Goal: Feedback & Contribution: Contribute content

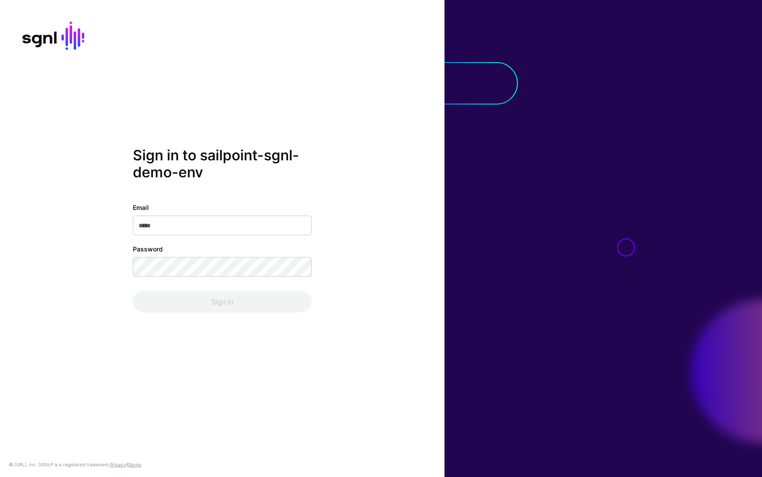
click at [311, 196] on div "Sign in to sailpoint-sgnl-demo-env Email Password Sign In" at bounding box center [222, 239] width 444 height 184
click at [190, 225] on input "Email" at bounding box center [222, 225] width 179 height 20
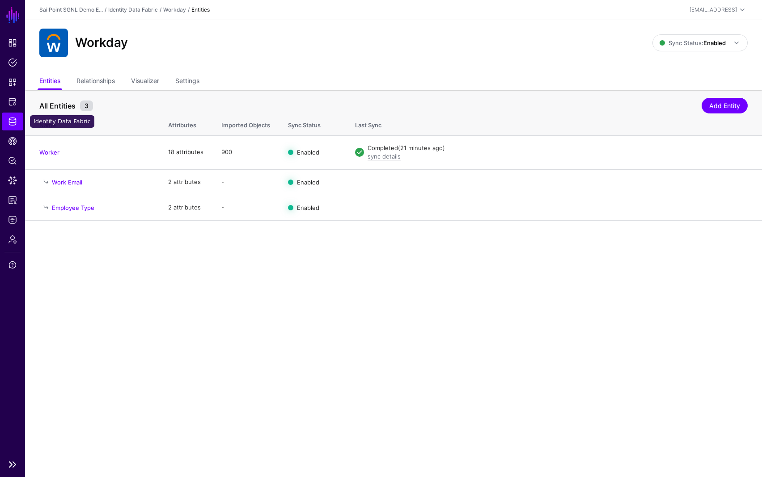
click at [12, 122] on span "Identity Data Fabric" at bounding box center [12, 121] width 9 height 9
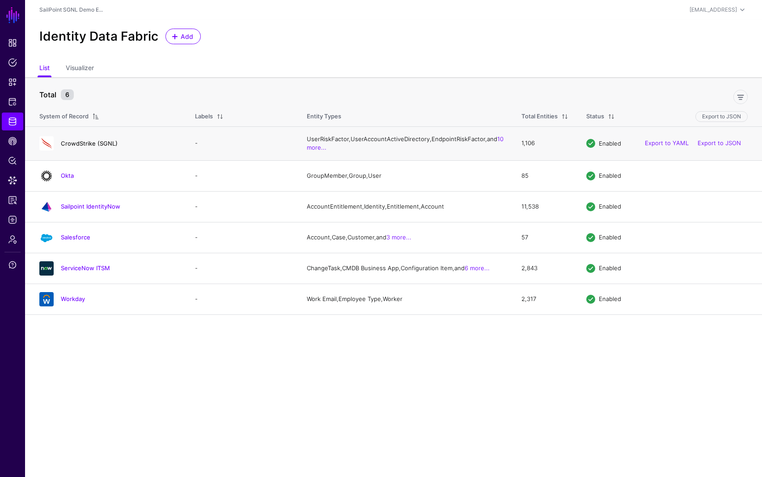
click at [87, 147] on link "CrowdStrike (SGNL)" at bounding box center [89, 143] width 57 height 7
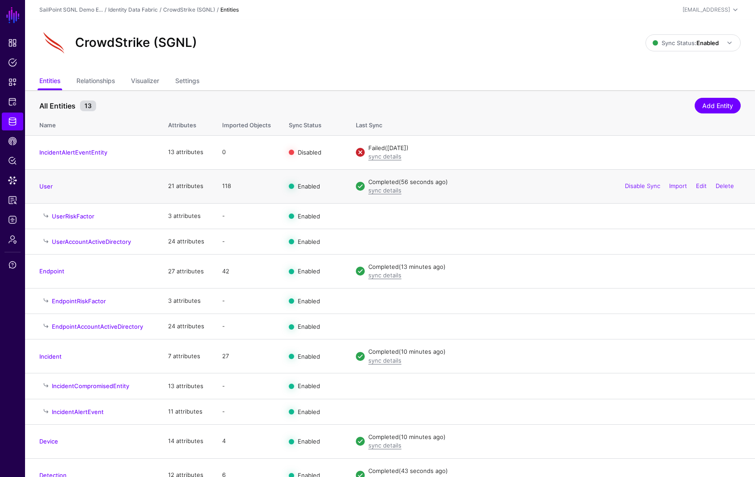
click at [224, 187] on td "118" at bounding box center [246, 186] width 67 height 34
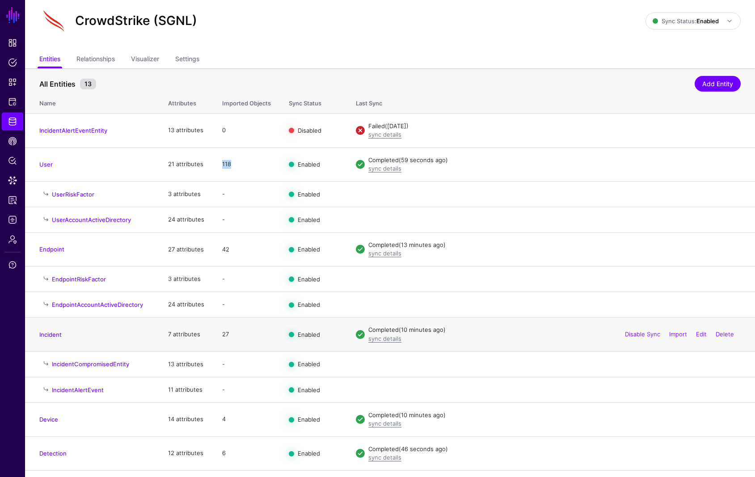
scroll to position [30, 0]
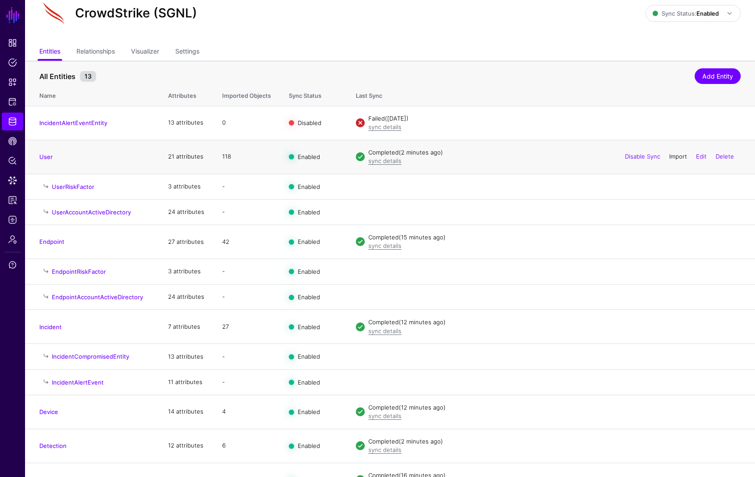
click at [677, 159] on link "Import" at bounding box center [678, 156] width 18 height 7
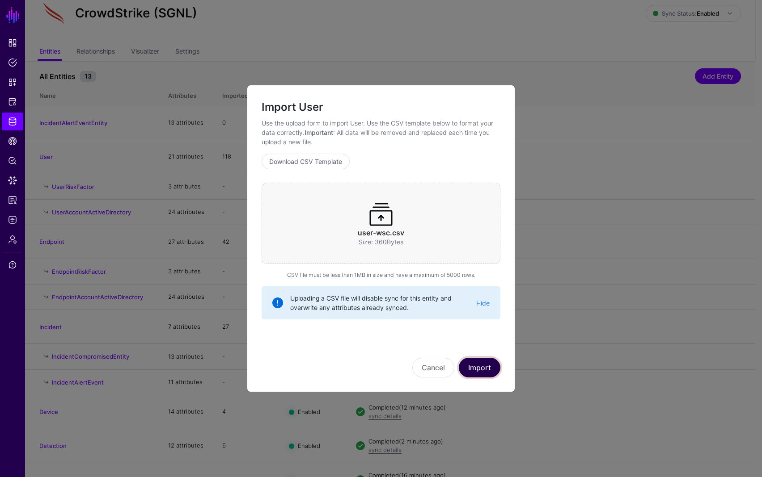
click at [486, 373] on button "Import" at bounding box center [480, 368] width 42 height 20
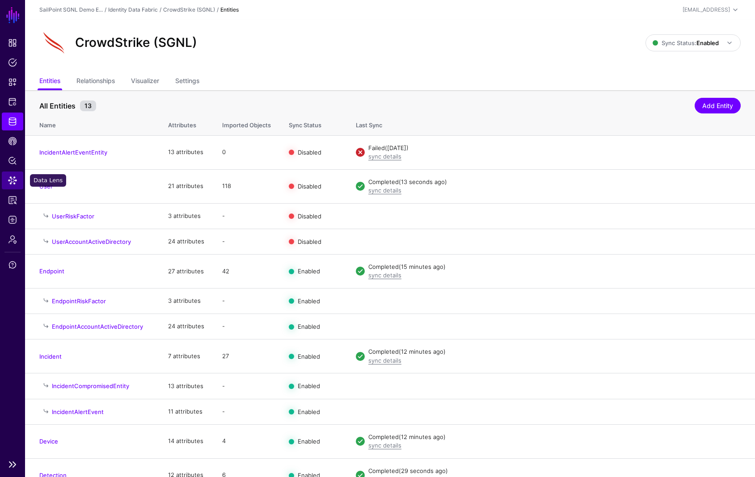
click at [8, 183] on span "Data Lens" at bounding box center [12, 180] width 9 height 9
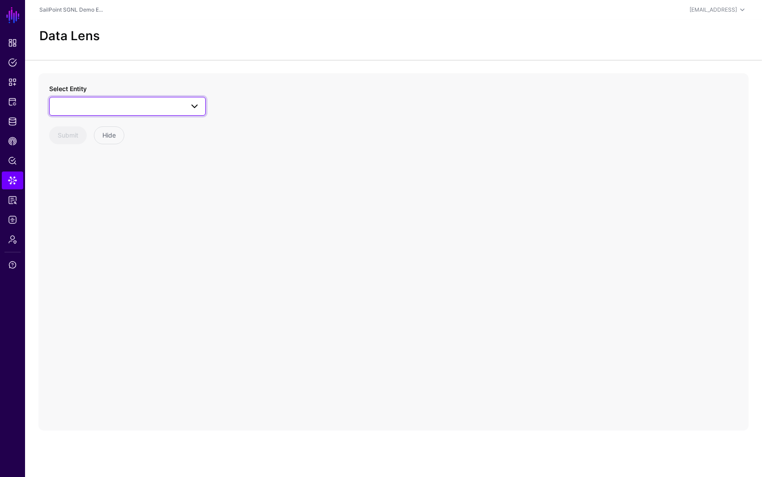
click at [98, 111] on span at bounding box center [127, 106] width 145 height 11
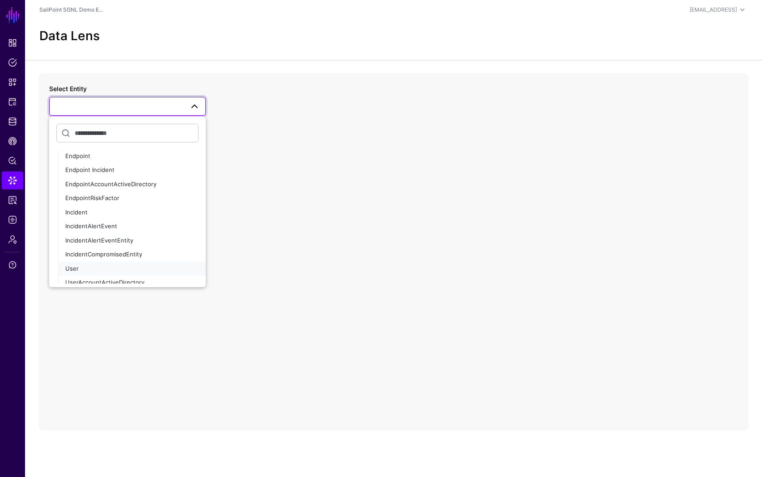
click at [102, 268] on div "User" at bounding box center [131, 269] width 133 height 9
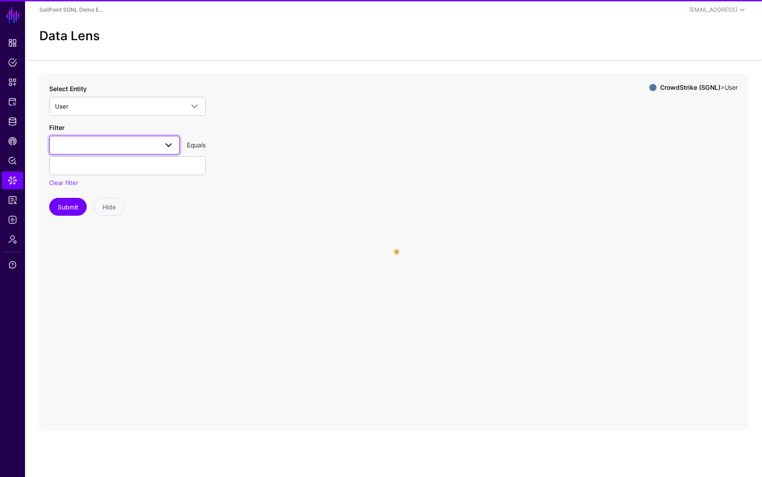
click at [122, 148] on span at bounding box center [114, 145] width 119 height 11
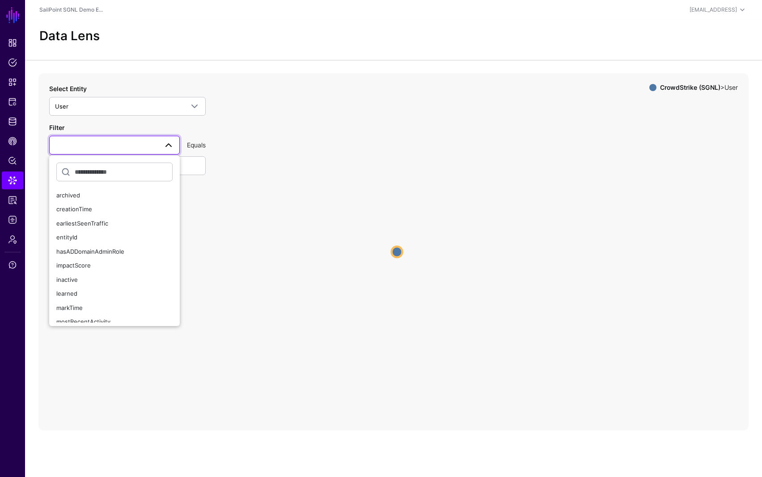
click at [249, 186] on icon "User User" at bounding box center [393, 252] width 710 height 358
click at [392, 249] on icon "User User" at bounding box center [393, 252] width 710 height 358
click at [400, 255] on circle at bounding box center [398, 254] width 11 height 11
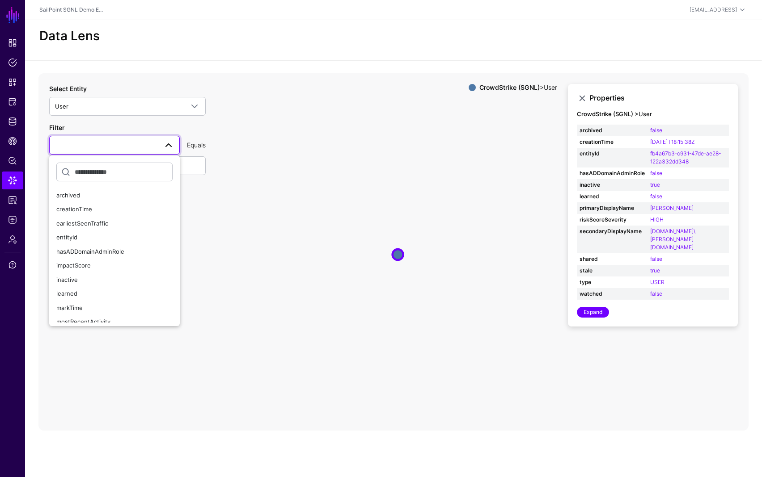
click at [350, 223] on icon "User User" at bounding box center [393, 252] width 710 height 358
click at [163, 145] on span at bounding box center [168, 145] width 11 height 11
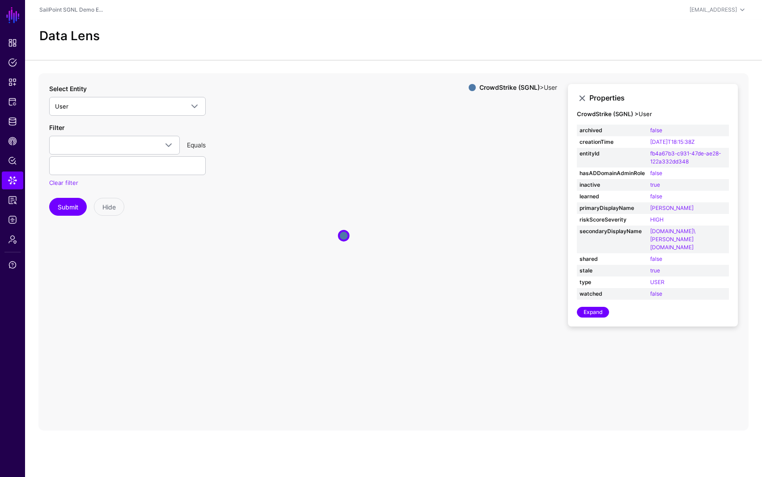
drag, startPoint x: 400, startPoint y: 249, endPoint x: 343, endPoint y: 234, distance: 58.2
click at [343, 234] on circle at bounding box center [344, 236] width 10 height 10
click at [13, 120] on span "Identity Data Fabric" at bounding box center [12, 121] width 9 height 9
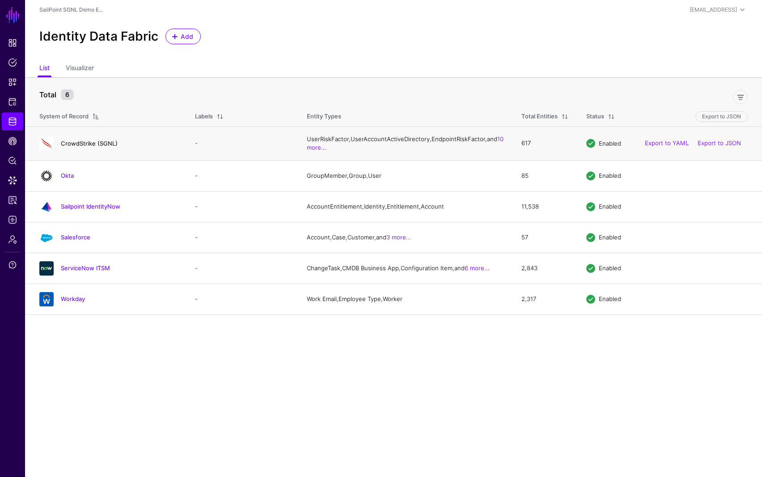
click at [85, 147] on link "CrowdStrike (SGNL)" at bounding box center [89, 143] width 57 height 7
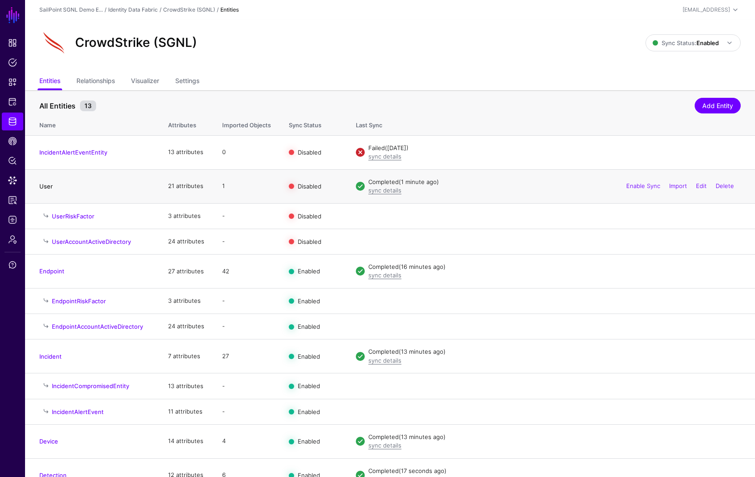
click at [45, 188] on link "User" at bounding box center [45, 186] width 13 height 7
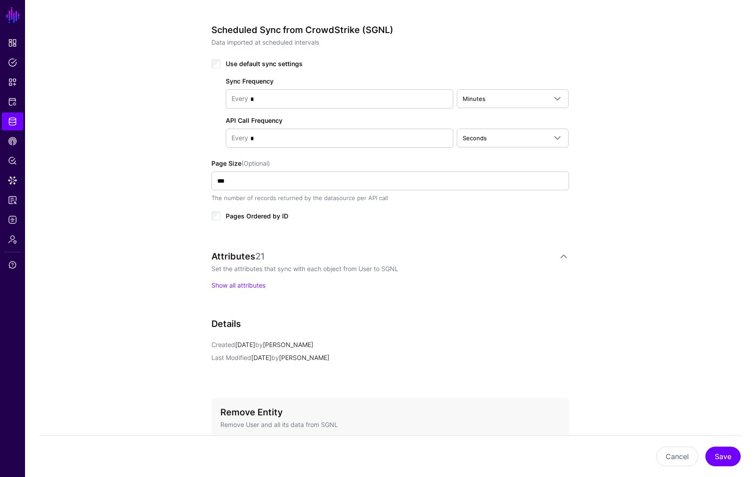
scroll to position [436, 0]
click at [242, 286] on link "Show all attributes" at bounding box center [238, 285] width 54 height 8
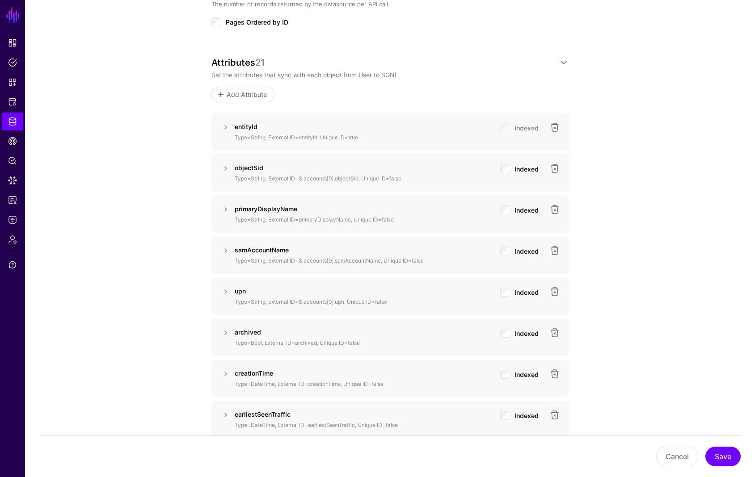
scroll to position [633, 0]
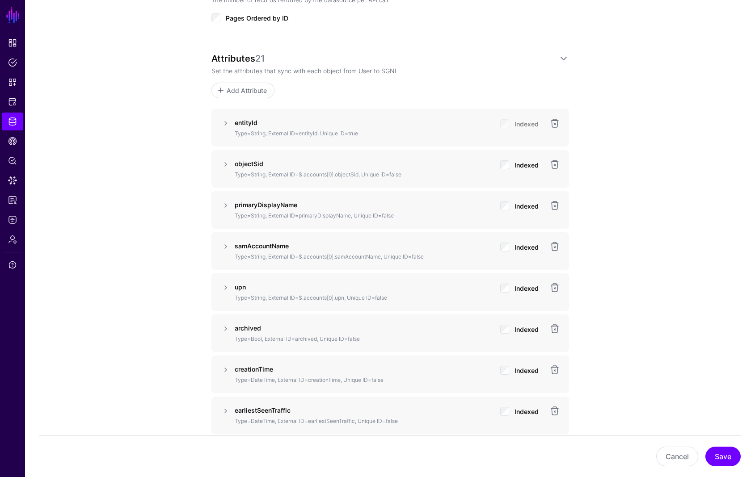
click at [276, 296] on p "Type=String, External ID=$.accounts[0].upn, Unique ID=false" at bounding box center [364, 298] width 258 height 8
click at [655, 282] on div "**********" at bounding box center [390, 339] width 730 height 1798
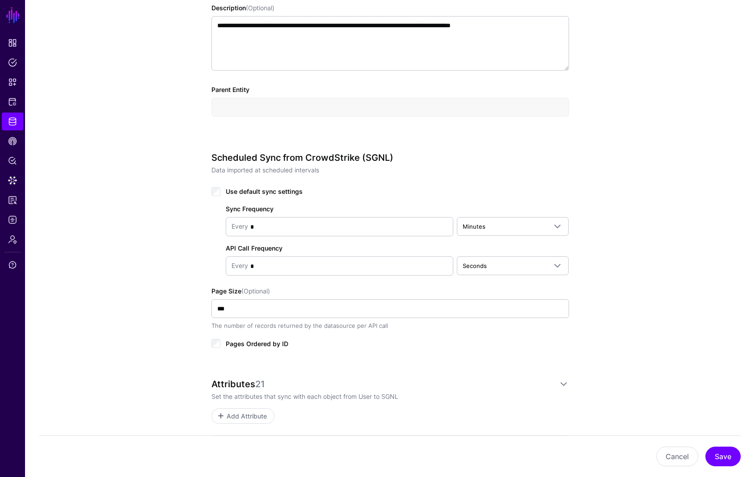
scroll to position [65, 0]
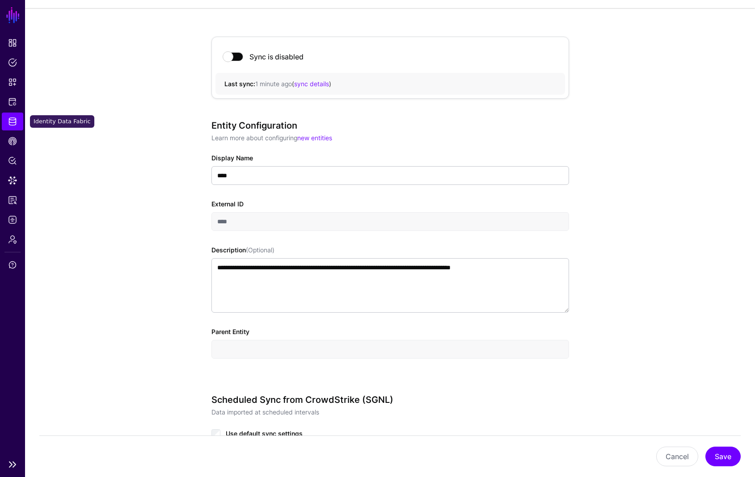
click at [13, 122] on span "Identity Data Fabric" at bounding box center [12, 121] width 9 height 9
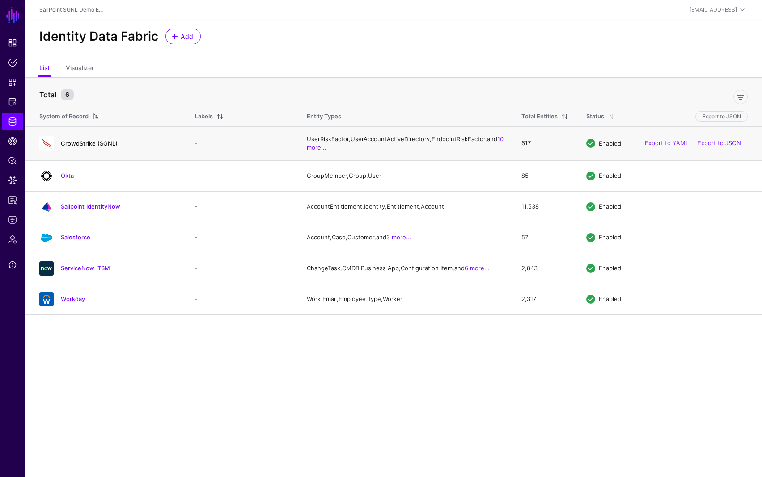
click at [86, 147] on link "CrowdStrike (SGNL)" at bounding box center [89, 143] width 57 height 7
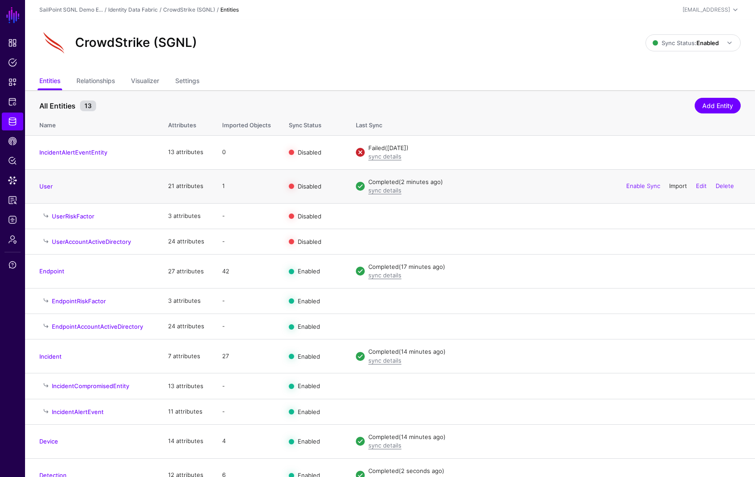
click at [672, 186] on link "Import" at bounding box center [678, 185] width 18 height 7
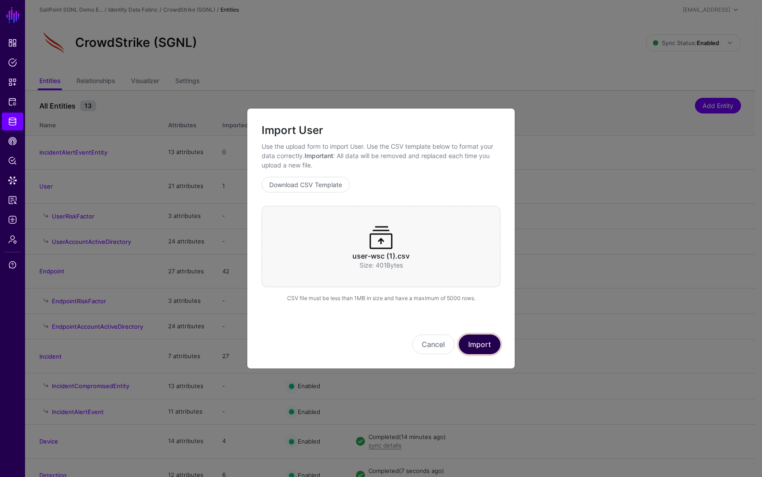
click at [481, 345] on button "Import" at bounding box center [480, 345] width 42 height 20
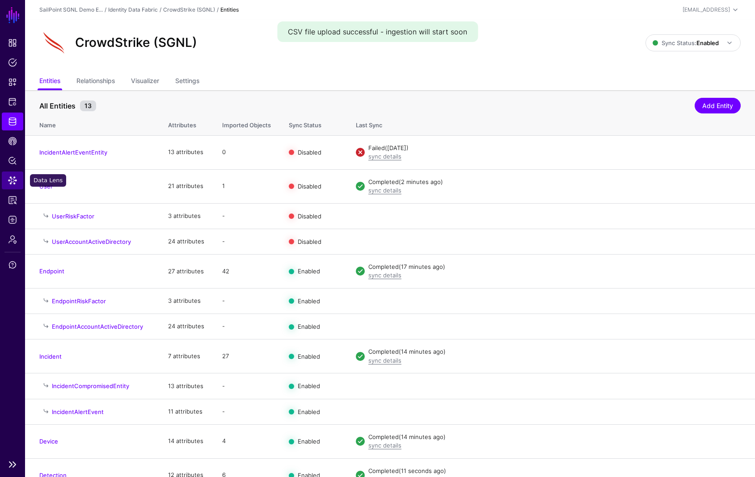
click at [13, 179] on span "Data Lens" at bounding box center [12, 180] width 9 height 9
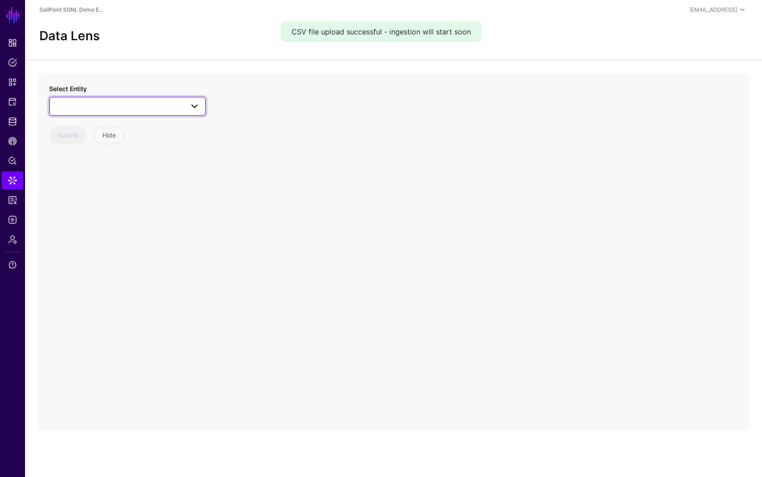
click at [94, 106] on span at bounding box center [127, 106] width 145 height 11
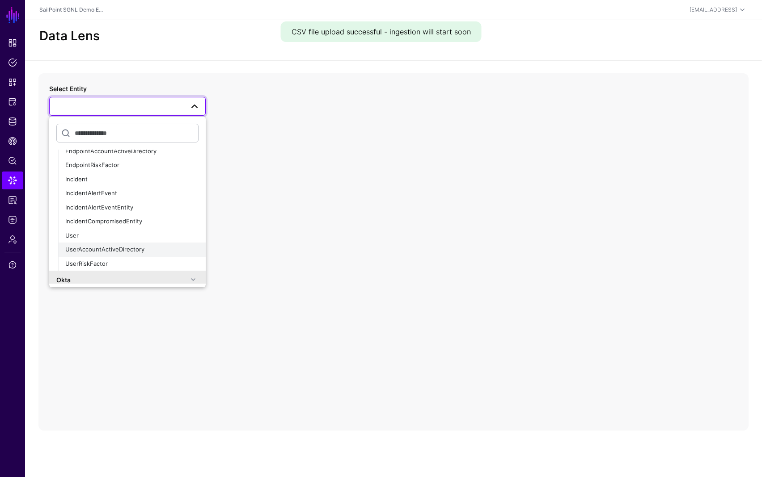
scroll to position [185, 0]
click at [80, 234] on div "User" at bounding box center [131, 233] width 133 height 9
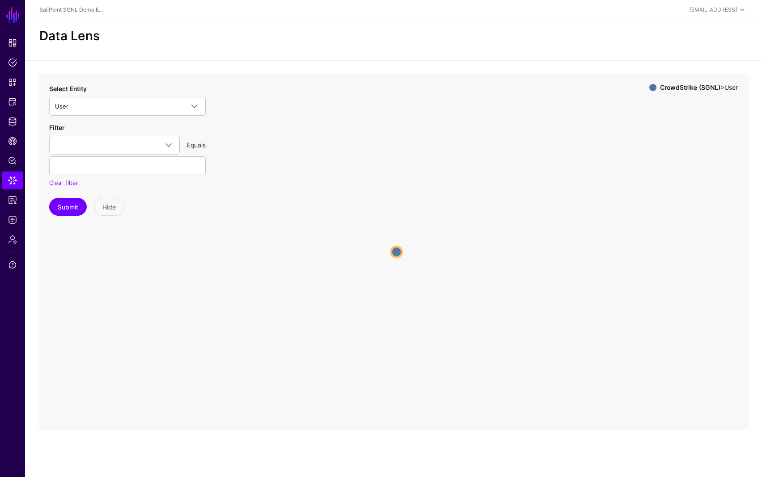
click at [398, 251] on circle at bounding box center [396, 252] width 11 height 11
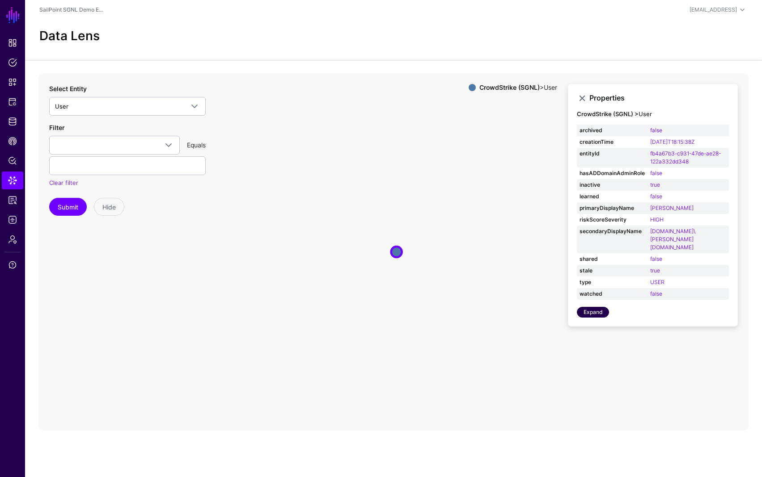
click at [594, 307] on link "Expand" at bounding box center [593, 312] width 32 height 11
click at [598, 307] on link "Expand" at bounding box center [593, 312] width 32 height 11
click at [315, 222] on icon "User User" at bounding box center [393, 252] width 710 height 358
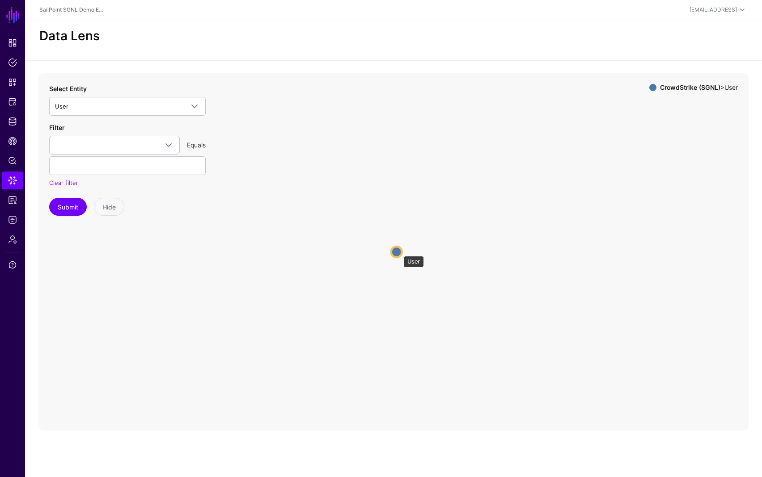
click at [398, 252] on circle at bounding box center [396, 252] width 11 height 11
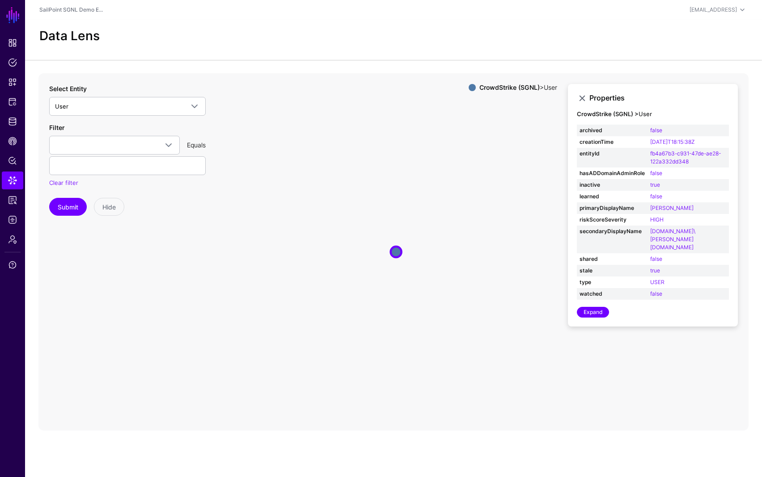
click at [513, 224] on icon "User User" at bounding box center [393, 252] width 710 height 358
click at [13, 119] on span "Identity Data Fabric" at bounding box center [12, 121] width 9 height 9
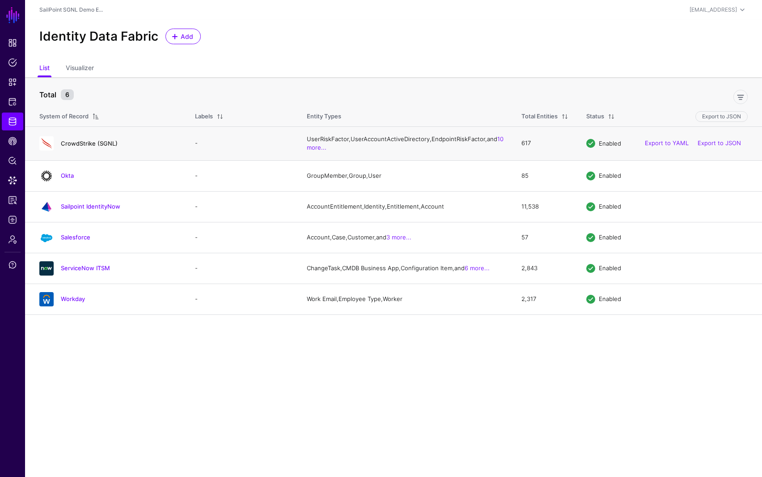
click at [87, 147] on link "CrowdStrike (SGNL)" at bounding box center [89, 143] width 57 height 7
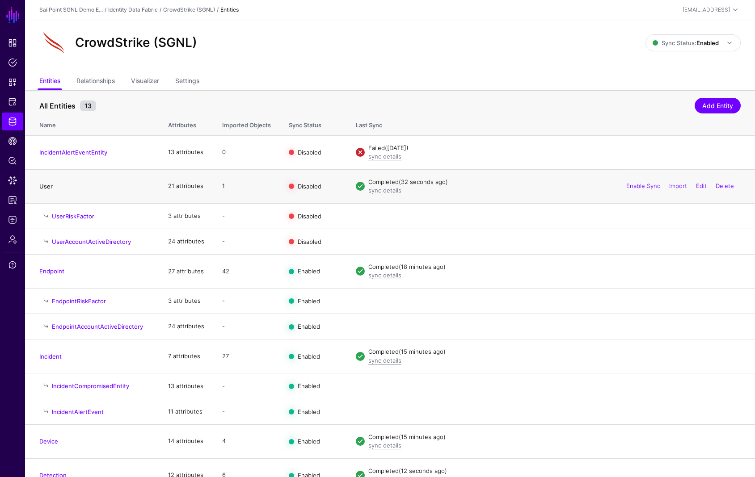
click at [40, 186] on link "User" at bounding box center [45, 186] width 13 height 7
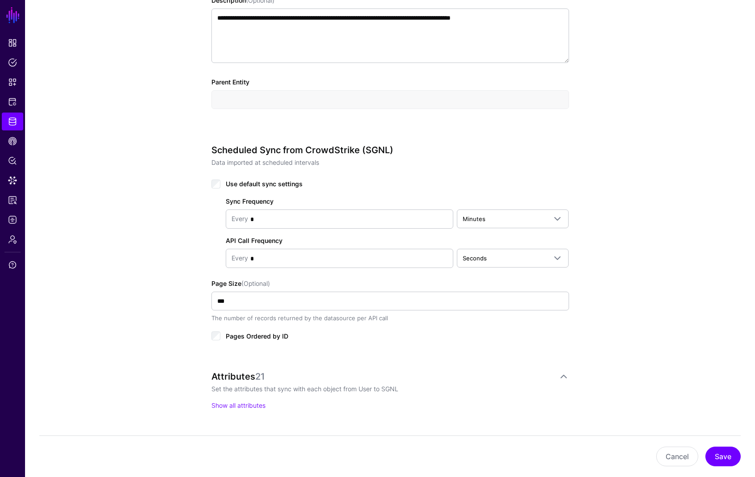
scroll to position [508, 0]
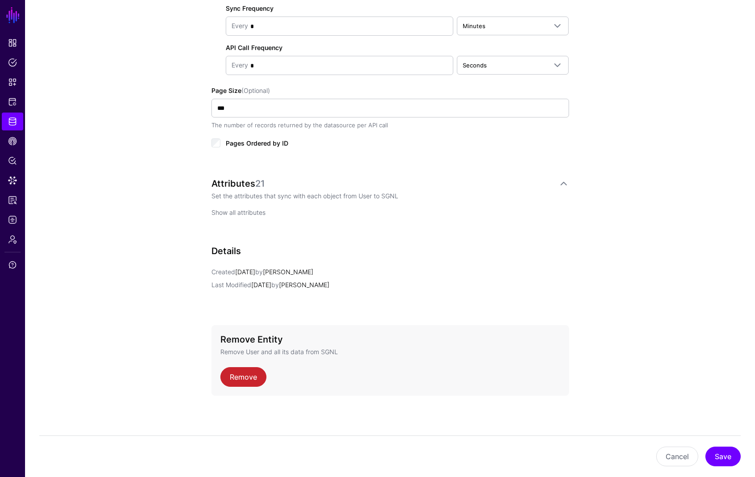
click at [233, 212] on link "Show all attributes" at bounding box center [238, 213] width 54 height 8
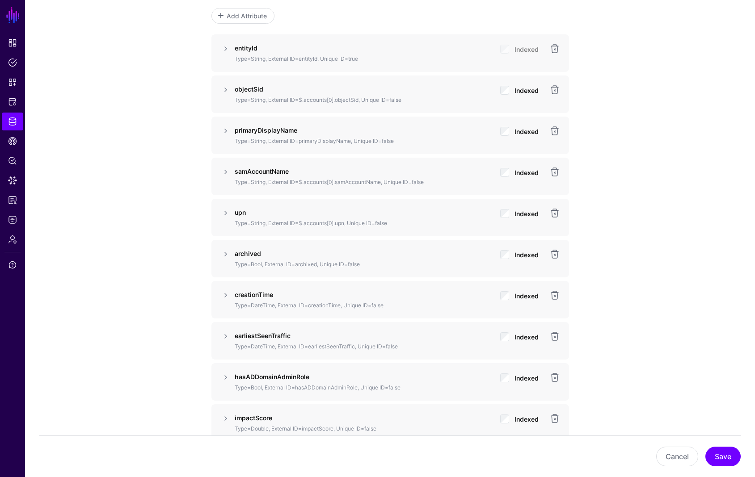
scroll to position [706, 0]
click at [226, 214] on link at bounding box center [225, 215] width 11 height 11
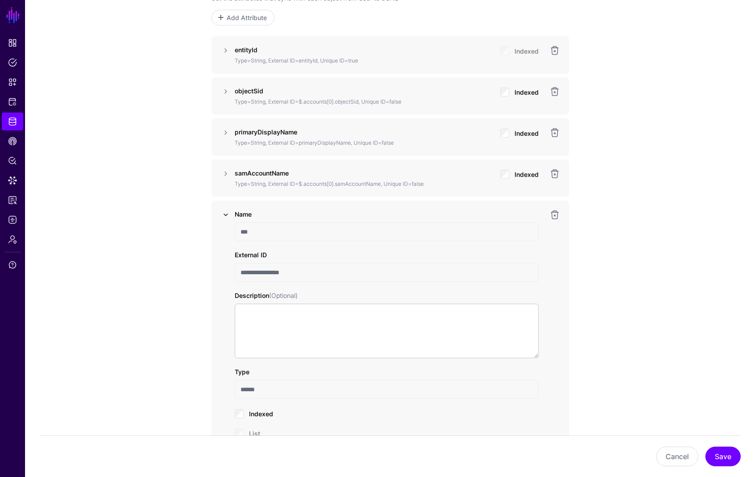
click at [226, 214] on link at bounding box center [225, 215] width 11 height 11
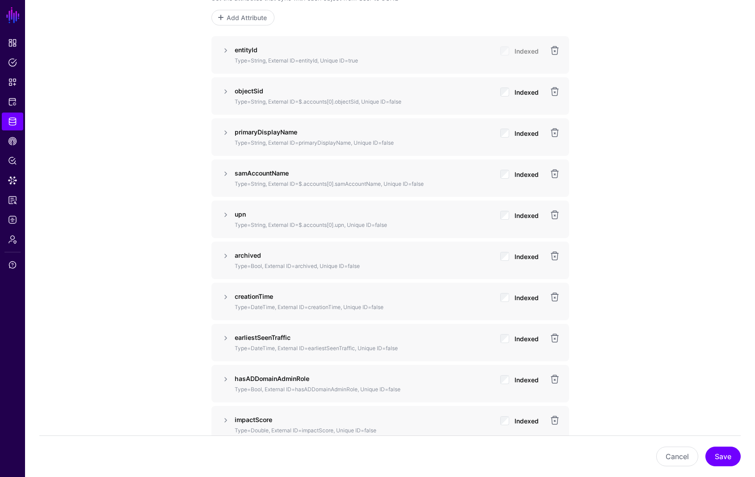
click at [210, 215] on div "**********" at bounding box center [390, 266] width 415 height 1798
click at [6, 123] on link "Identity Data Fabric" at bounding box center [12, 122] width 21 height 18
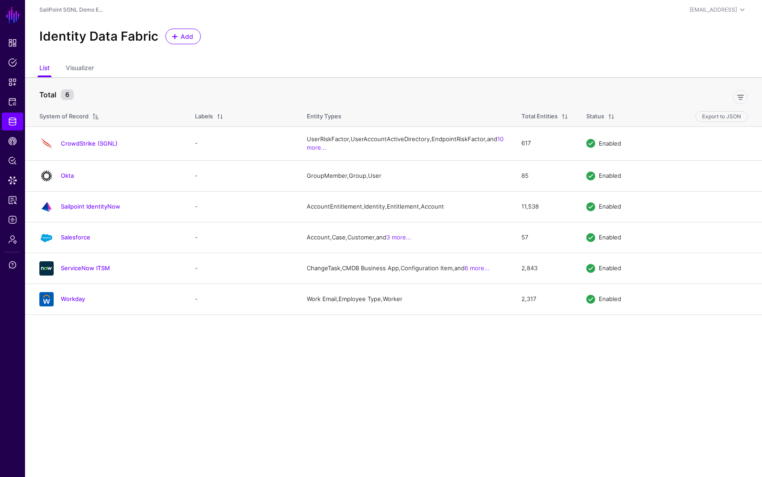
click at [88, 147] on link "CrowdStrike (SGNL)" at bounding box center [89, 143] width 57 height 7
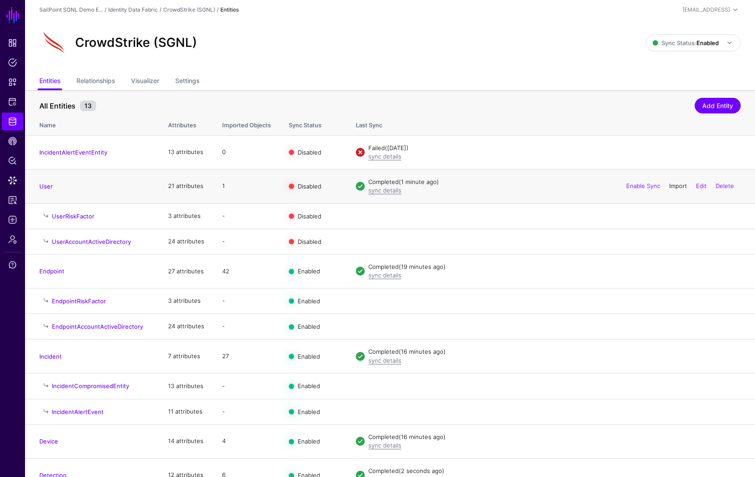
click at [675, 186] on link "Import" at bounding box center [678, 185] width 18 height 7
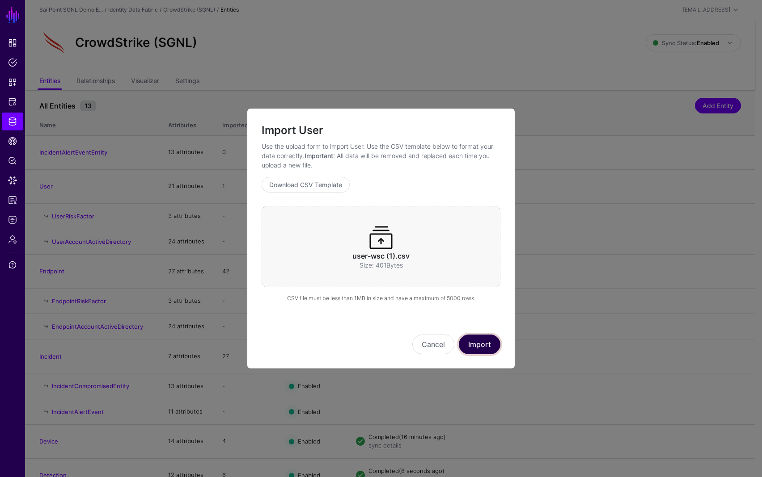
click at [476, 340] on button "Import" at bounding box center [480, 345] width 42 height 20
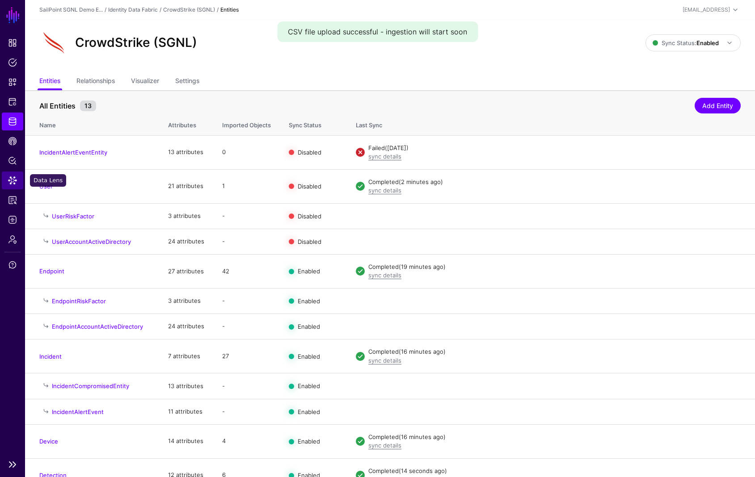
click at [8, 176] on span "Data Lens" at bounding box center [12, 180] width 9 height 9
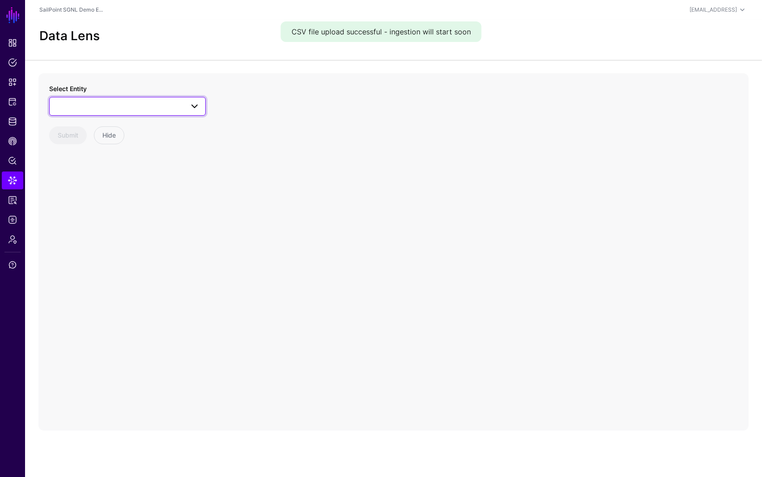
click at [113, 100] on link at bounding box center [127, 106] width 156 height 19
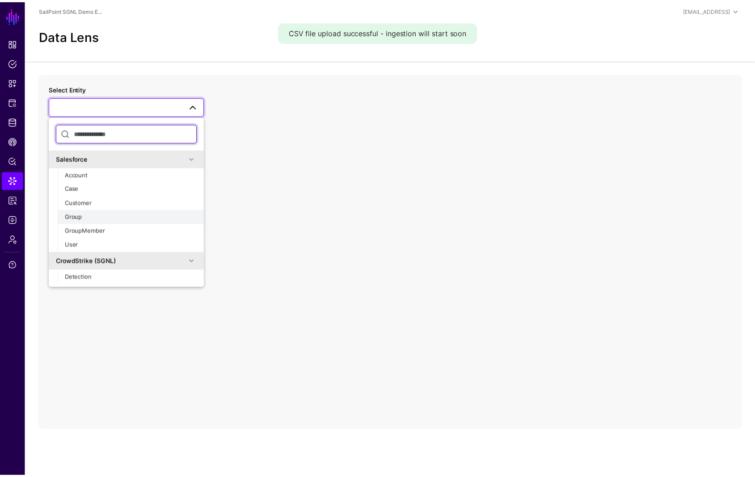
scroll to position [148, 0]
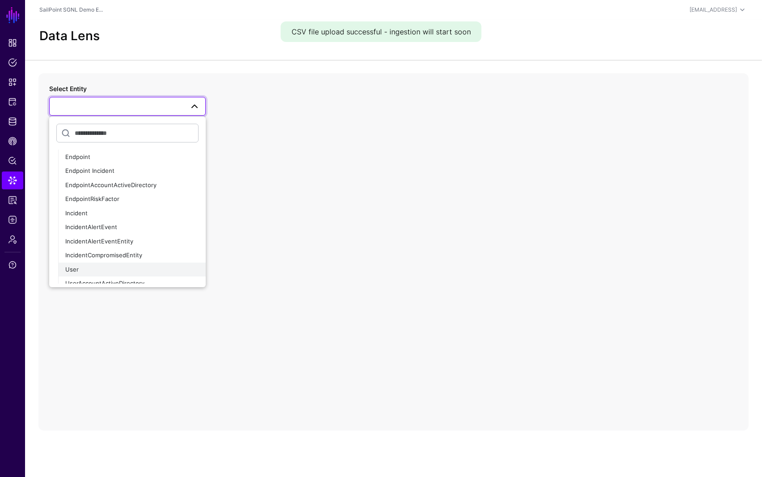
click at [112, 266] on div "User" at bounding box center [131, 270] width 133 height 9
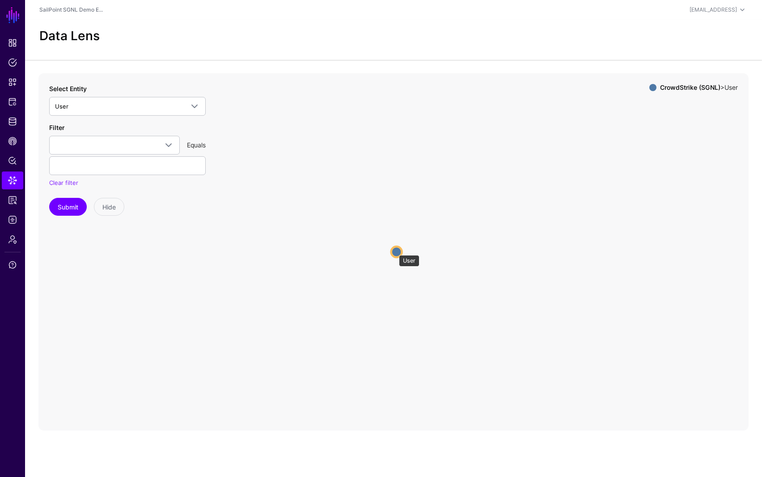
click at [394, 251] on circle at bounding box center [396, 252] width 11 height 11
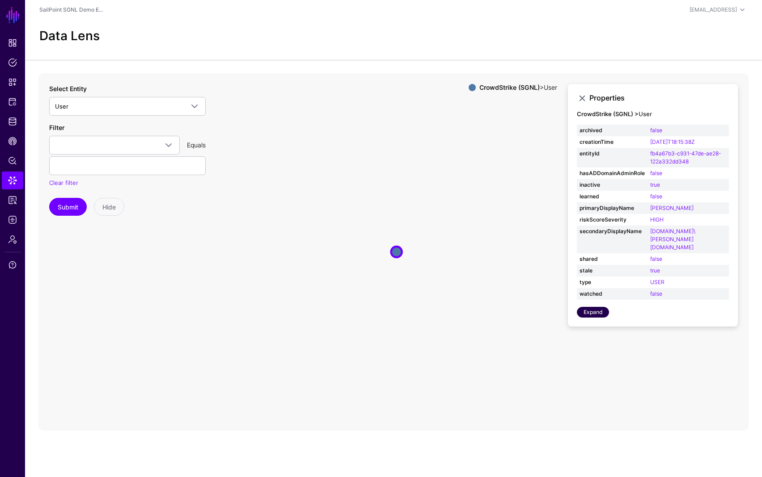
click at [591, 307] on link "Expand" at bounding box center [593, 312] width 32 height 11
click at [500, 295] on icon "User User" at bounding box center [393, 252] width 710 height 358
click at [284, 185] on circle at bounding box center [287, 184] width 25 height 25
drag, startPoint x: 284, startPoint y: 185, endPoint x: 335, endPoint y: 240, distance: 75.0
click at [335, 239] on circle at bounding box center [328, 234] width 25 height 25
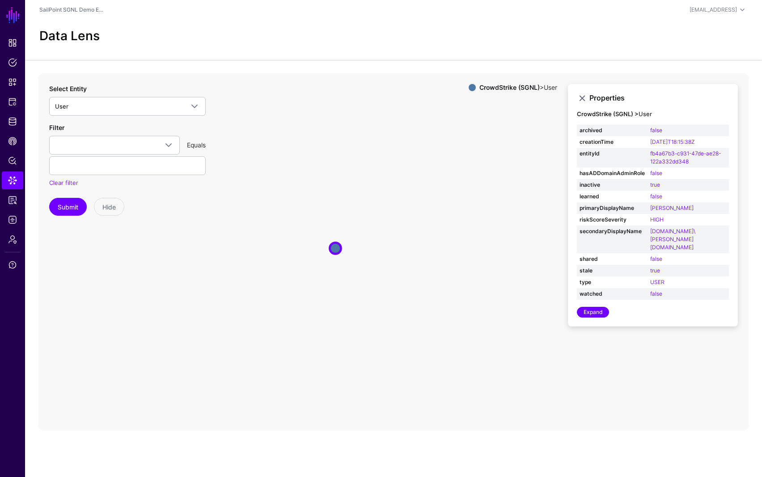
click at [340, 314] on icon "User User" at bounding box center [393, 252] width 710 height 358
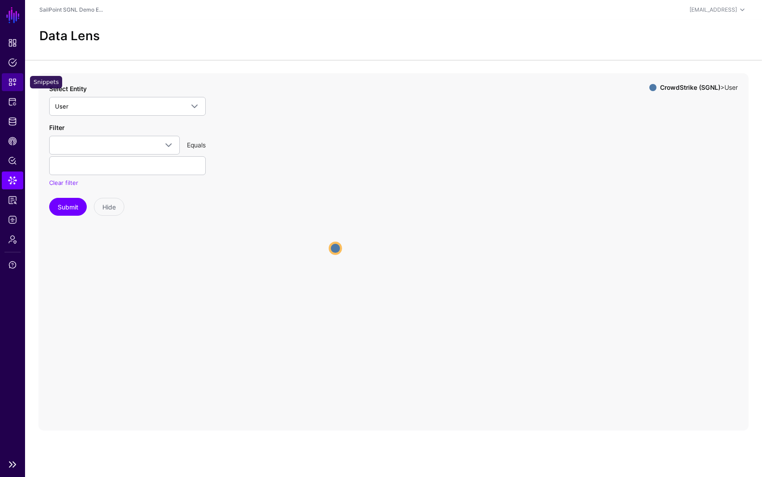
click at [9, 80] on span "Snippets" at bounding box center [12, 82] width 9 height 9
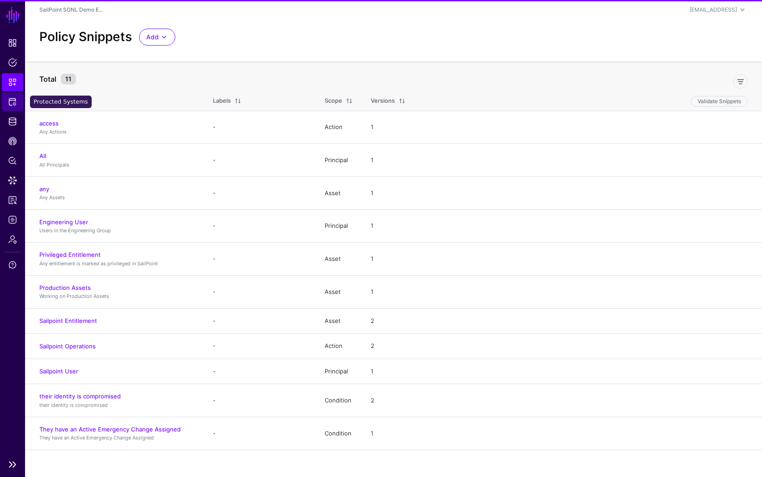
click at [16, 102] on span "Protected Systems" at bounding box center [12, 101] width 9 height 9
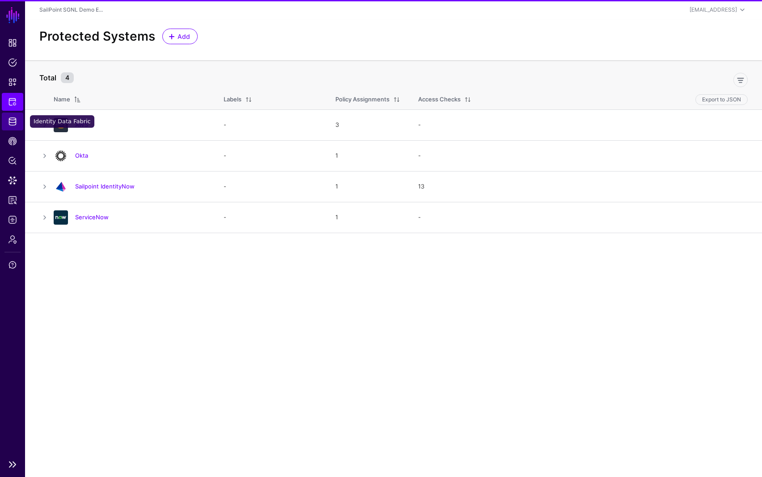
click at [16, 125] on span "Identity Data Fabric" at bounding box center [12, 121] width 9 height 9
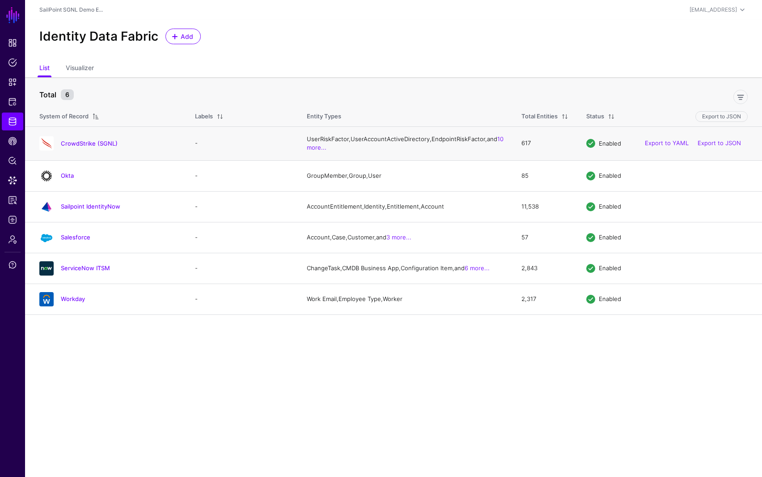
click at [55, 148] on div at bounding box center [46, 143] width 21 height 14
click at [69, 147] on link "CrowdStrike (SGNL)" at bounding box center [89, 143] width 57 height 7
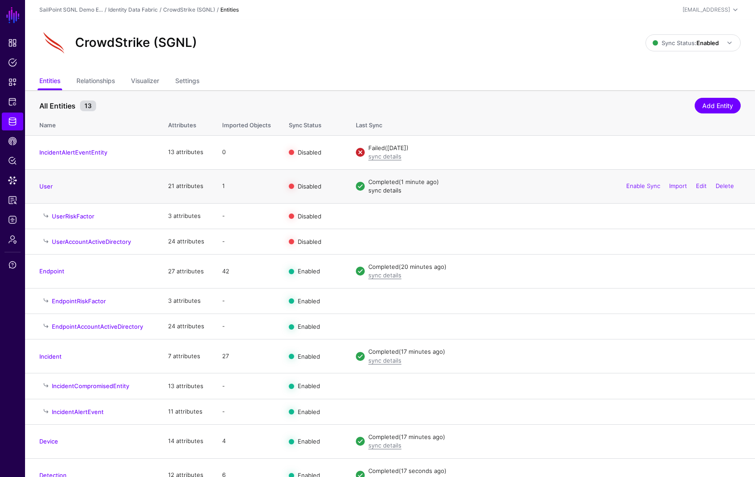
click at [380, 191] on link "sync details" at bounding box center [384, 190] width 33 height 7
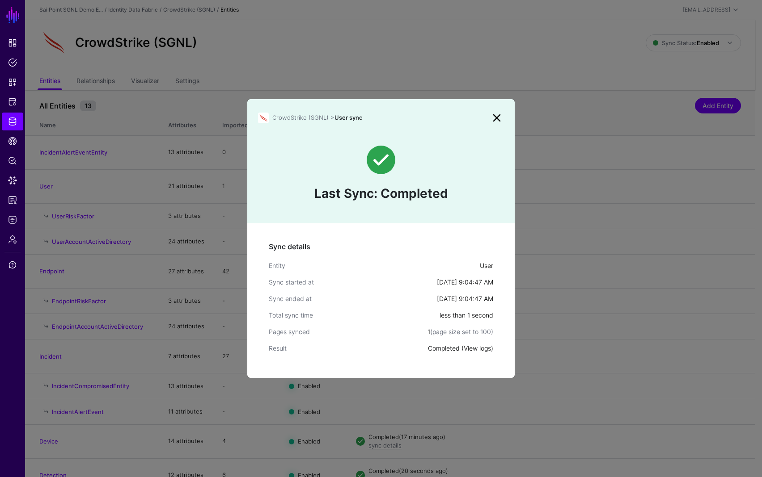
click at [478, 348] on link "View logs" at bounding box center [477, 349] width 27 height 8
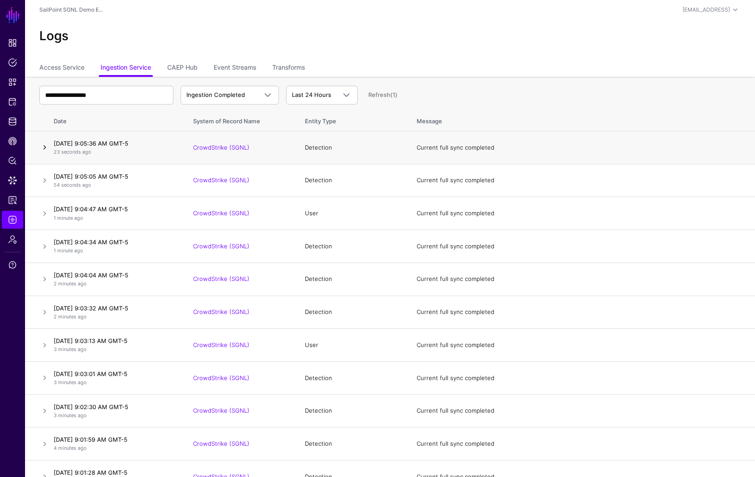
click at [44, 148] on link at bounding box center [44, 147] width 11 height 11
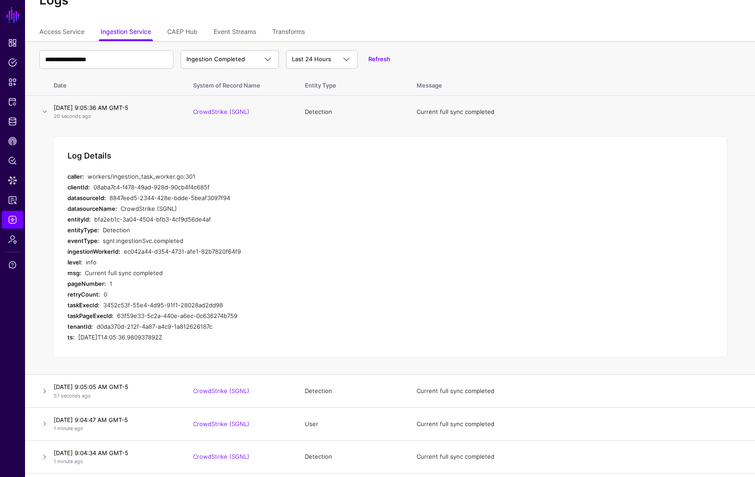
scroll to position [36, 0]
click at [44, 111] on link at bounding box center [44, 111] width 11 height 11
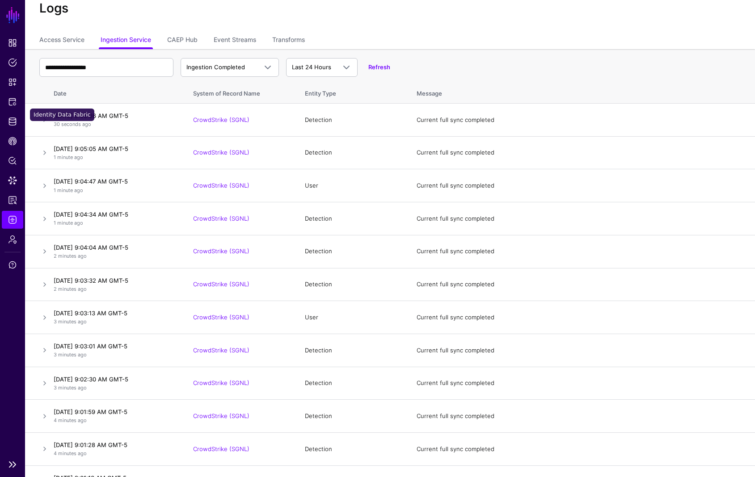
scroll to position [16, 0]
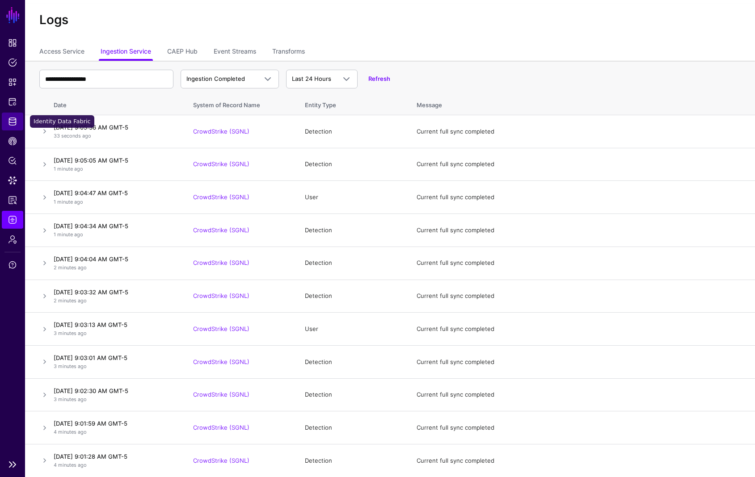
click at [9, 118] on span "Identity Data Fabric" at bounding box center [12, 121] width 9 height 9
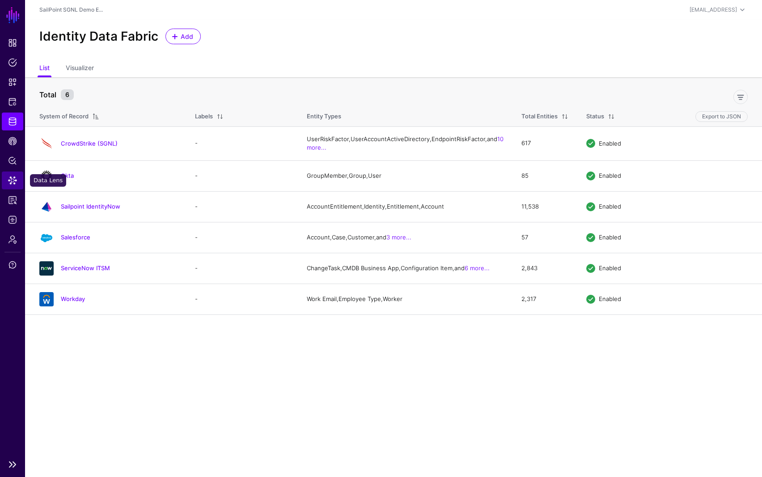
click at [10, 182] on span "Data Lens" at bounding box center [12, 180] width 9 height 9
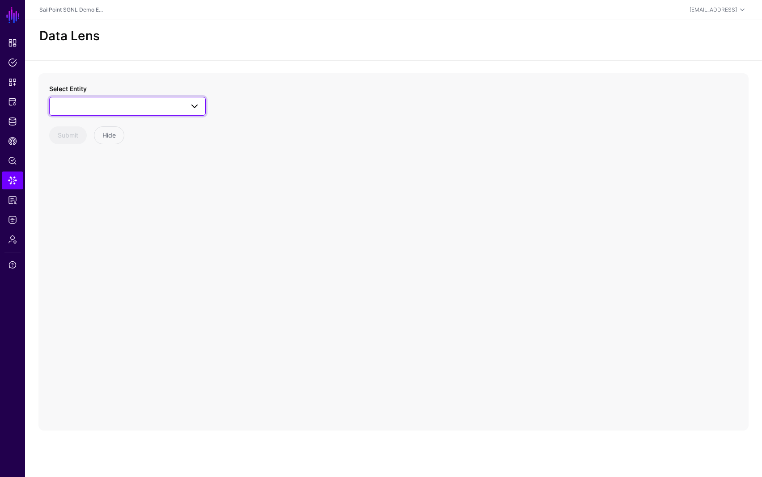
click at [75, 114] on link at bounding box center [127, 106] width 156 height 19
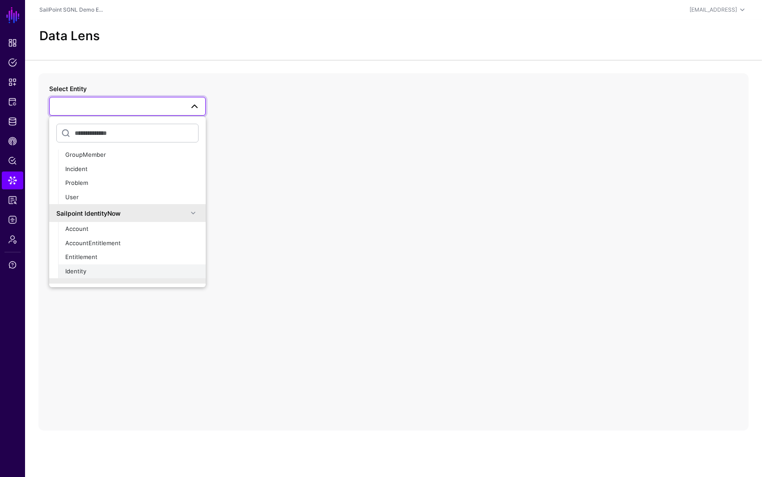
scroll to position [468, 0]
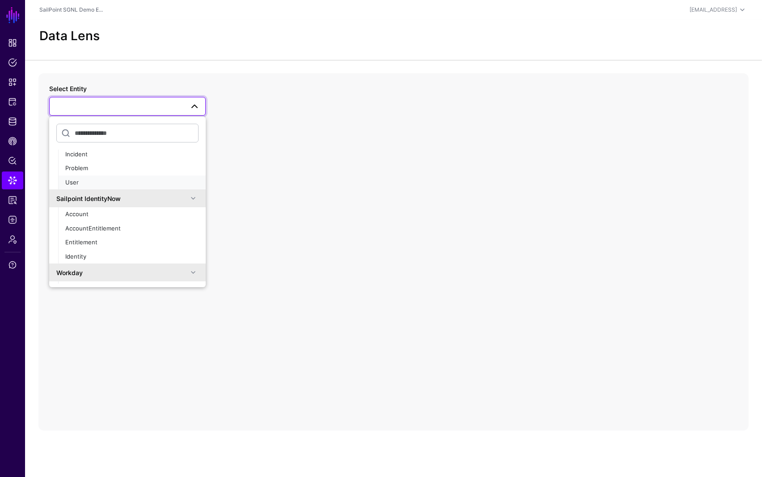
click at [72, 179] on span "User" at bounding box center [71, 182] width 13 height 7
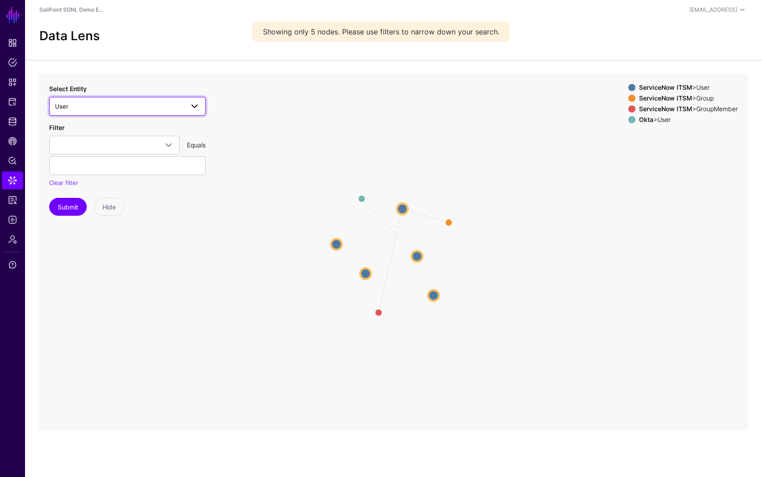
click at [112, 106] on span "User" at bounding box center [119, 106] width 129 height 10
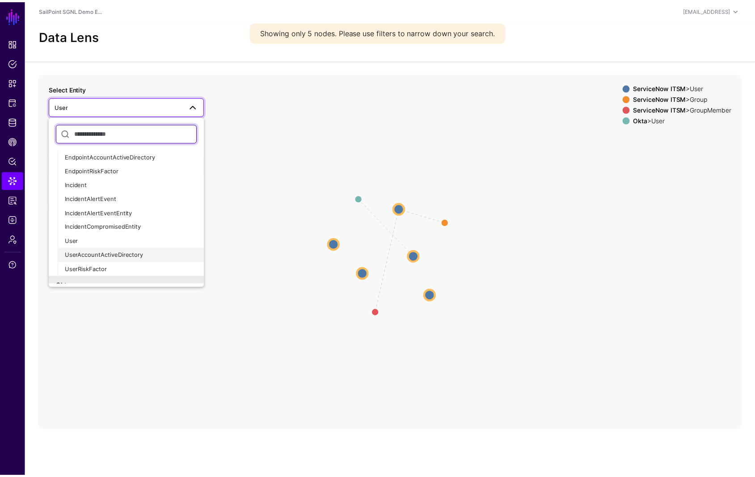
scroll to position [182, 0]
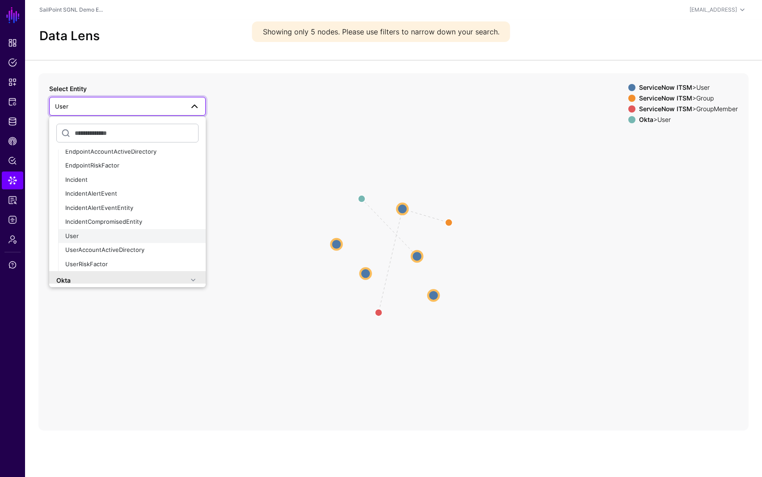
click at [87, 236] on div "User" at bounding box center [131, 236] width 133 height 9
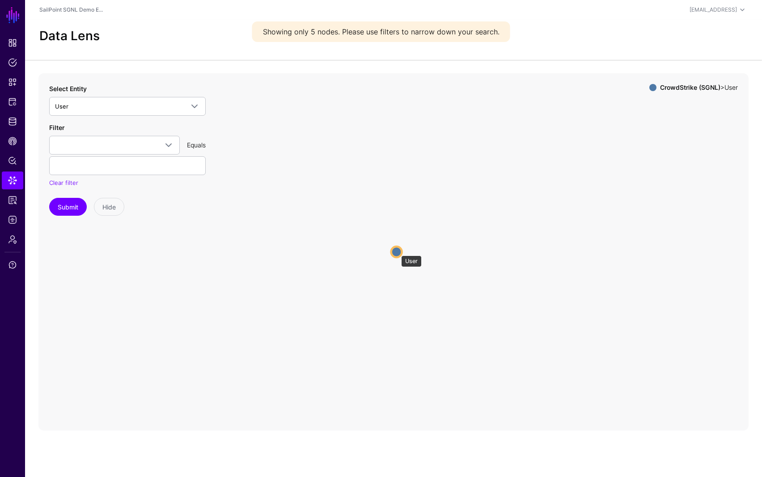
click at [397, 251] on circle at bounding box center [396, 252] width 11 height 11
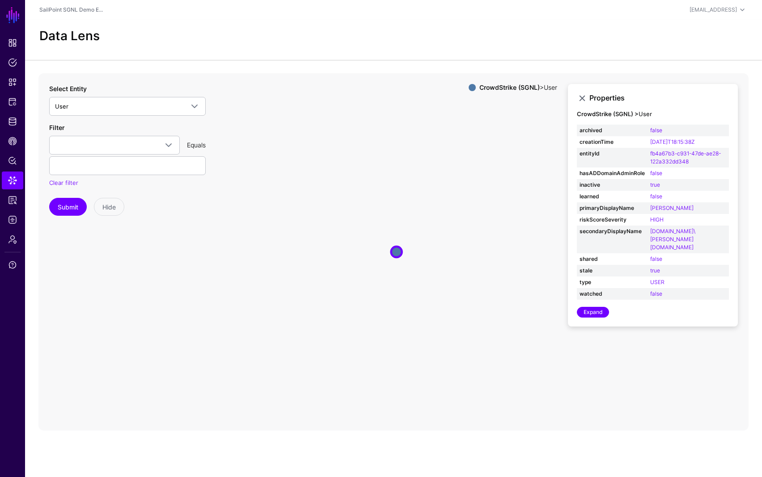
click at [564, 359] on icon "User User" at bounding box center [393, 252] width 710 height 358
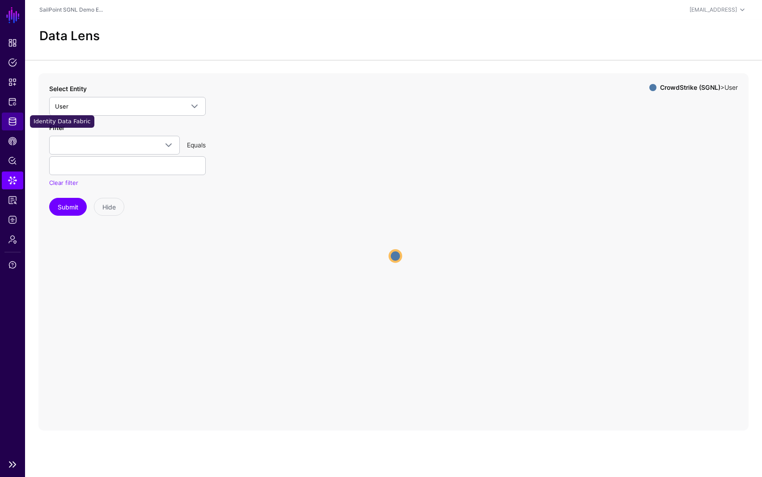
click at [12, 121] on span "Identity Data Fabric" at bounding box center [12, 121] width 9 height 9
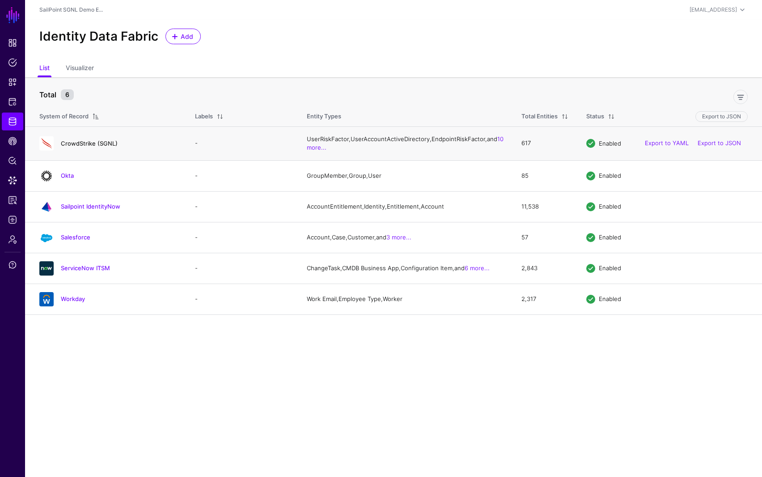
click at [101, 146] on link "CrowdStrike (SGNL)" at bounding box center [89, 143] width 57 height 7
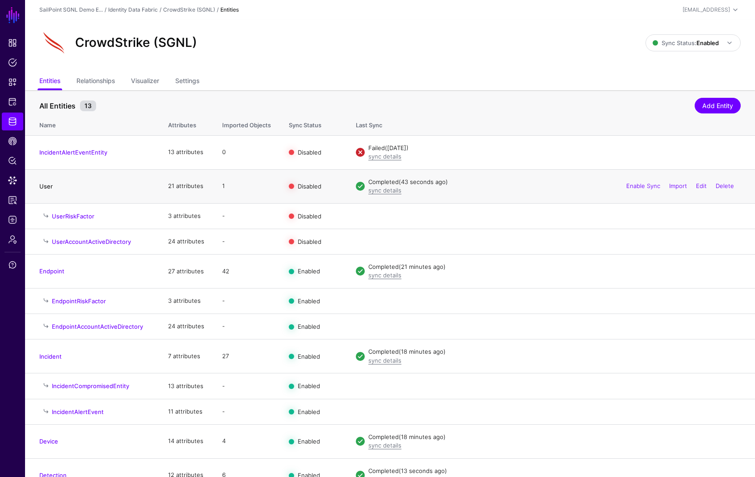
click at [48, 186] on link "User" at bounding box center [45, 186] width 13 height 7
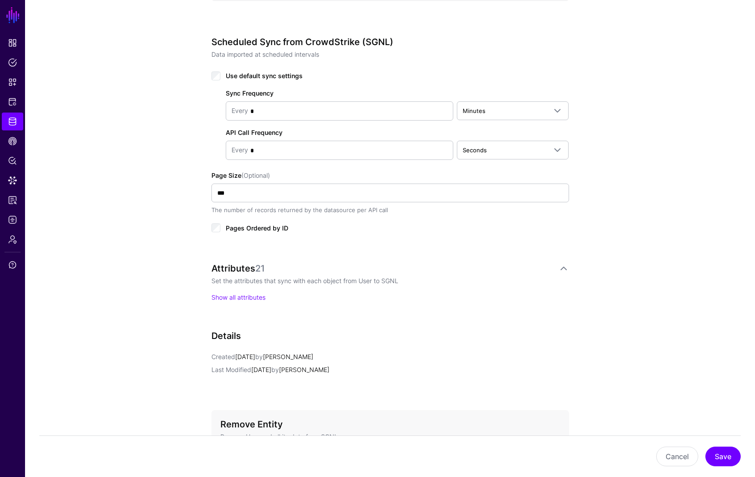
scroll to position [508, 0]
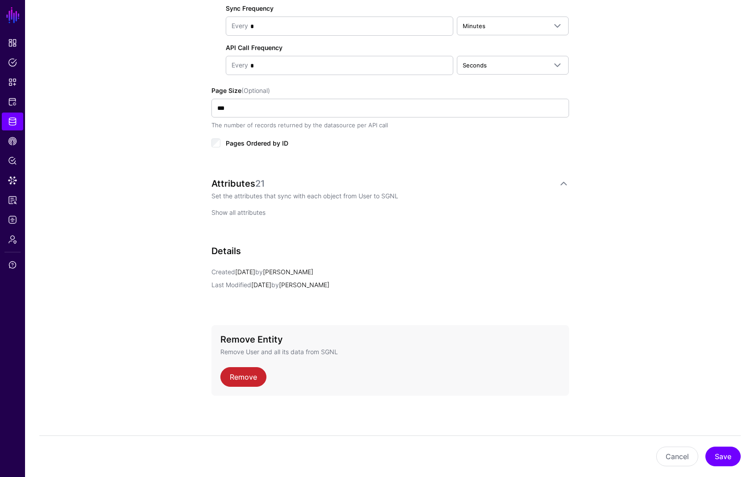
click at [252, 213] on link "Show all attributes" at bounding box center [238, 213] width 54 height 8
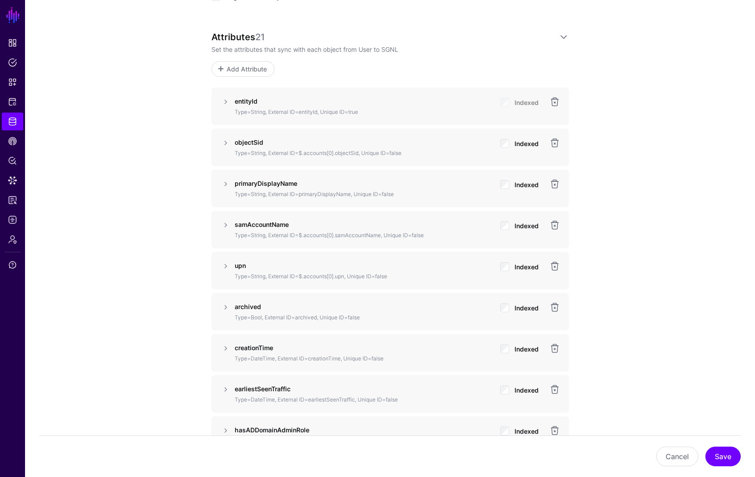
scroll to position [671, 0]
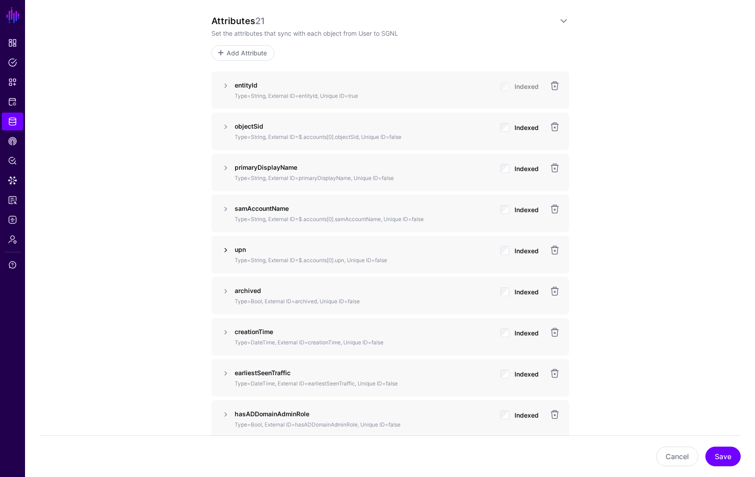
click at [225, 250] on link at bounding box center [225, 250] width 11 height 11
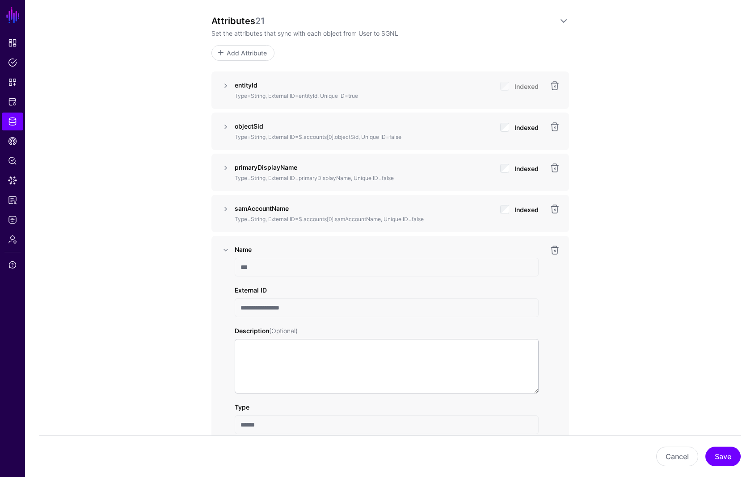
drag, startPoint x: 238, startPoint y: 307, endPoint x: 301, endPoint y: 305, distance: 63.1
click at [301, 305] on input "**********" at bounding box center [387, 308] width 304 height 19
click at [648, 293] on div "**********" at bounding box center [390, 434] width 730 height 2064
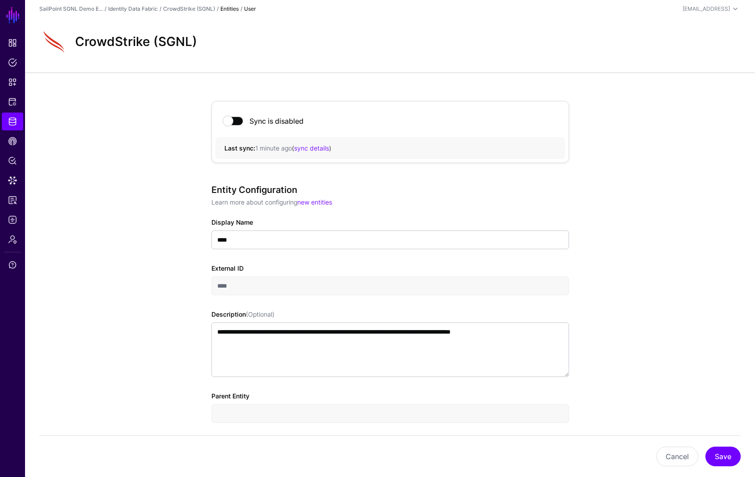
scroll to position [0, 0]
click at [11, 120] on span "Identity Data Fabric" at bounding box center [12, 121] width 9 height 9
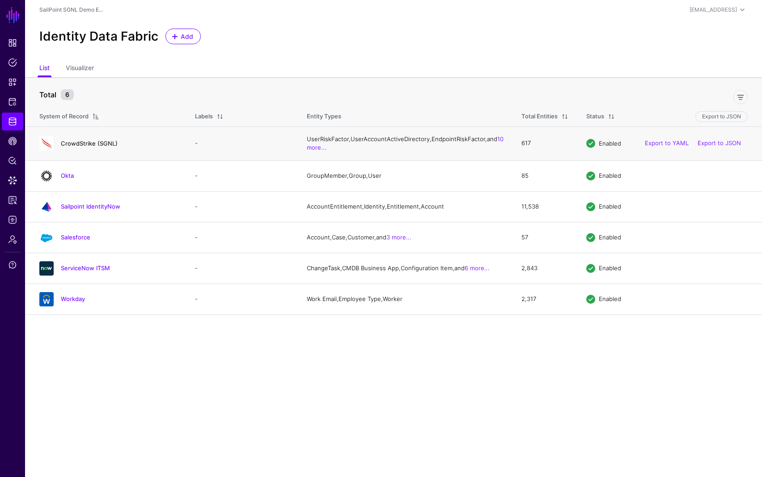
click at [71, 144] on link "CrowdStrike (SGNL)" at bounding box center [89, 143] width 57 height 7
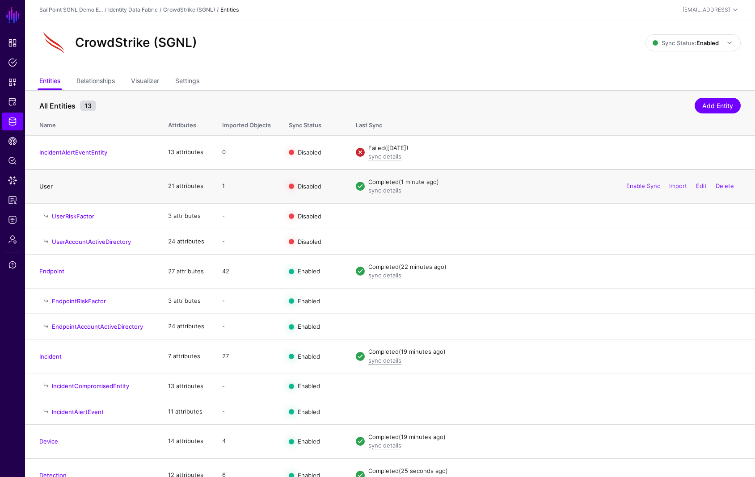
click at [46, 186] on link "User" at bounding box center [45, 186] width 13 height 7
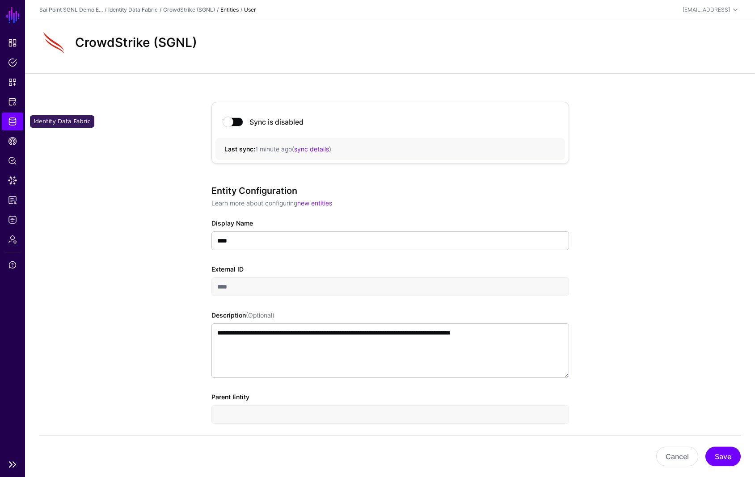
click at [11, 124] on span "Identity Data Fabric" at bounding box center [12, 121] width 9 height 9
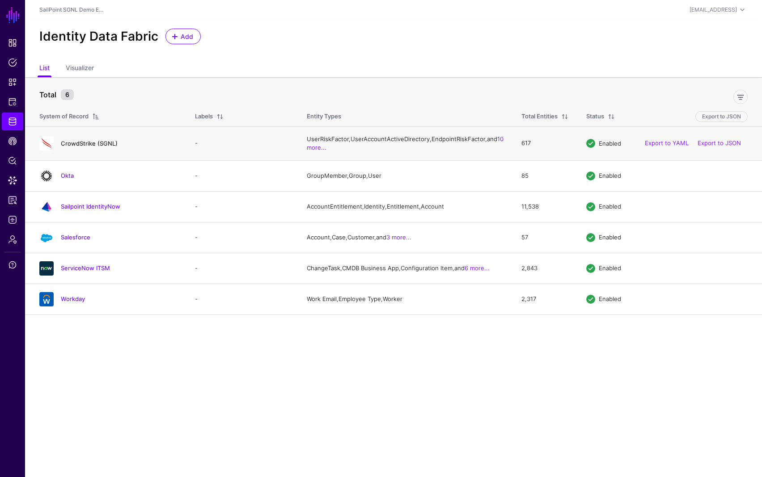
click at [81, 147] on link "CrowdStrike (SGNL)" at bounding box center [89, 143] width 57 height 7
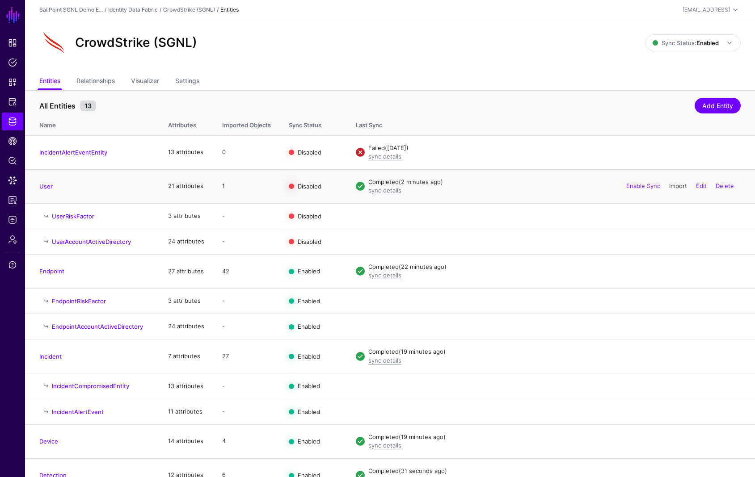
click at [677, 184] on link "Import" at bounding box center [678, 185] width 18 height 7
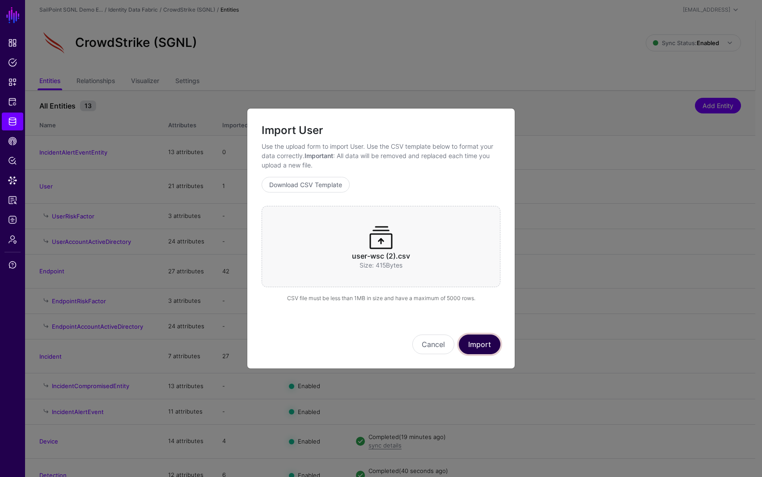
click at [478, 339] on button "Import" at bounding box center [480, 345] width 42 height 20
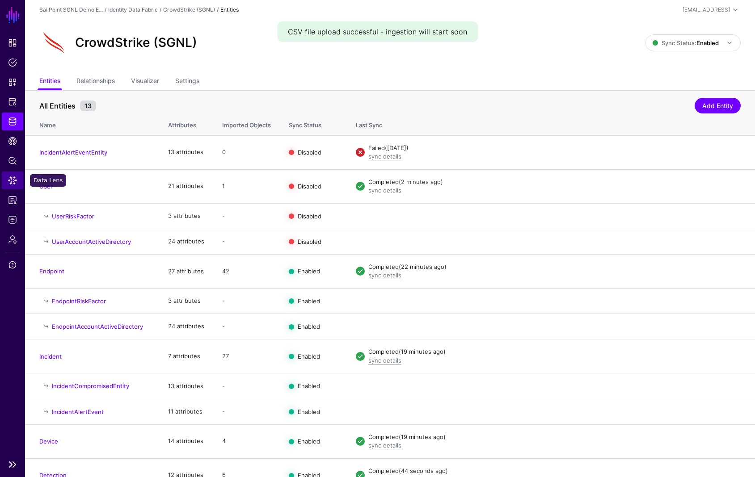
click at [14, 175] on link "Data Lens" at bounding box center [12, 181] width 21 height 18
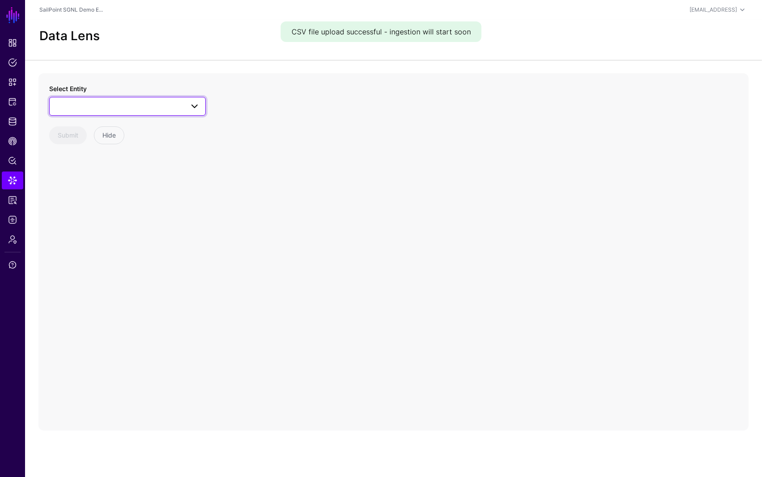
click at [115, 111] on span at bounding box center [127, 106] width 145 height 11
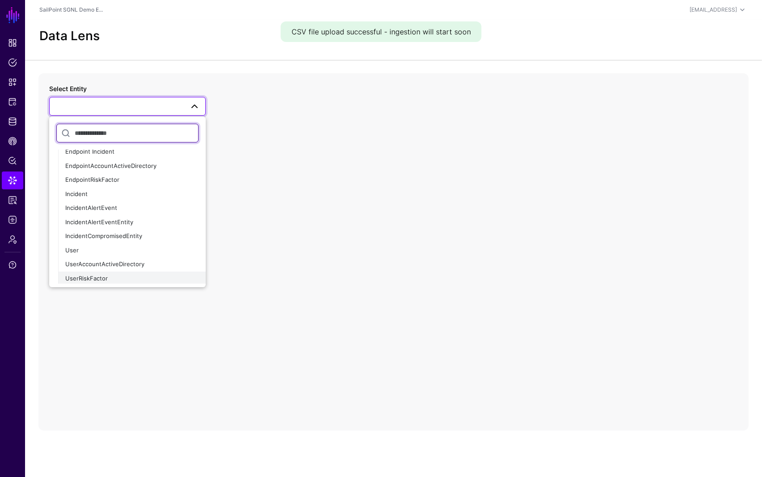
scroll to position [195, 0]
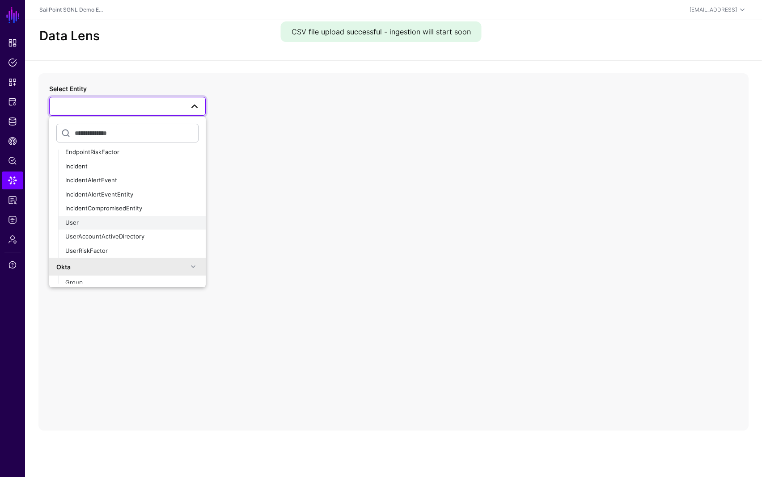
click at [75, 226] on div "User" at bounding box center [131, 223] width 133 height 9
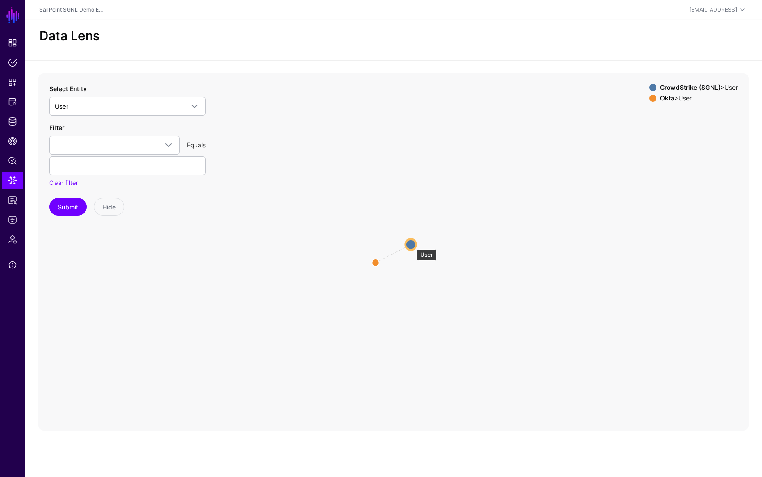
click at [412, 245] on circle at bounding box center [410, 244] width 11 height 11
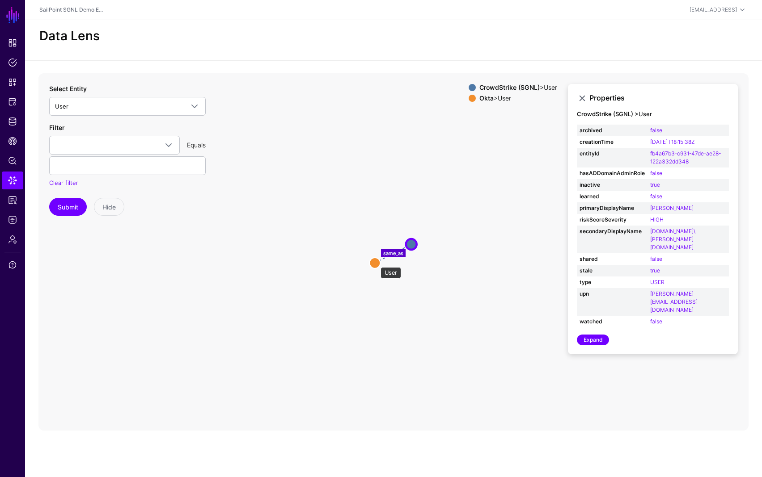
click at [376, 263] on circle at bounding box center [374, 263] width 11 height 11
click at [374, 264] on circle at bounding box center [374, 263] width 11 height 11
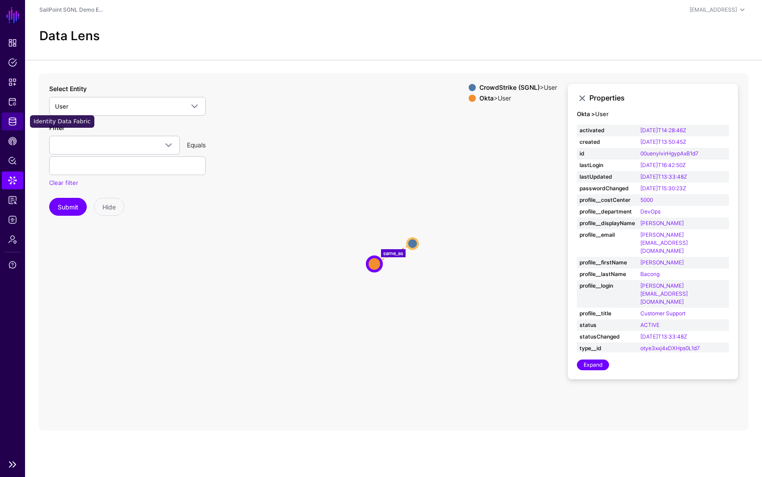
click at [14, 120] on span "Identity Data Fabric" at bounding box center [12, 121] width 9 height 9
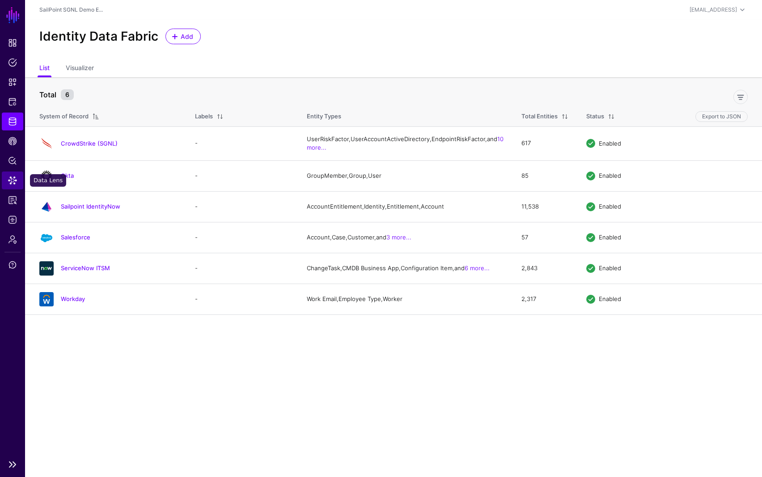
click at [13, 181] on span "Data Lens" at bounding box center [12, 180] width 9 height 9
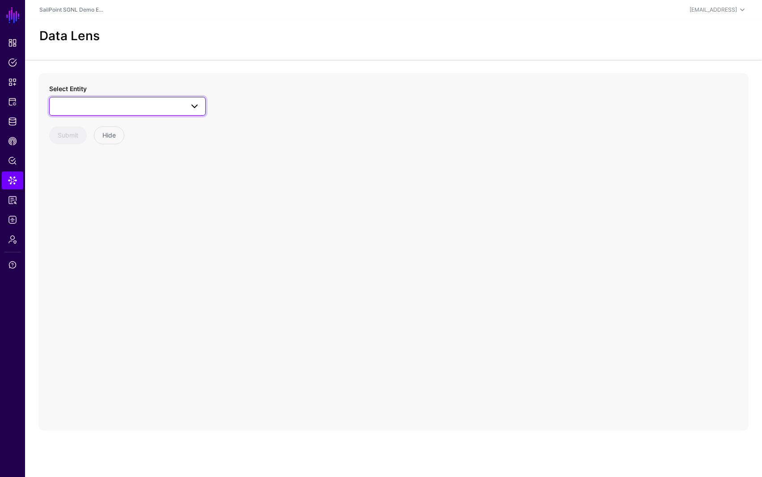
click at [108, 114] on link at bounding box center [127, 106] width 156 height 19
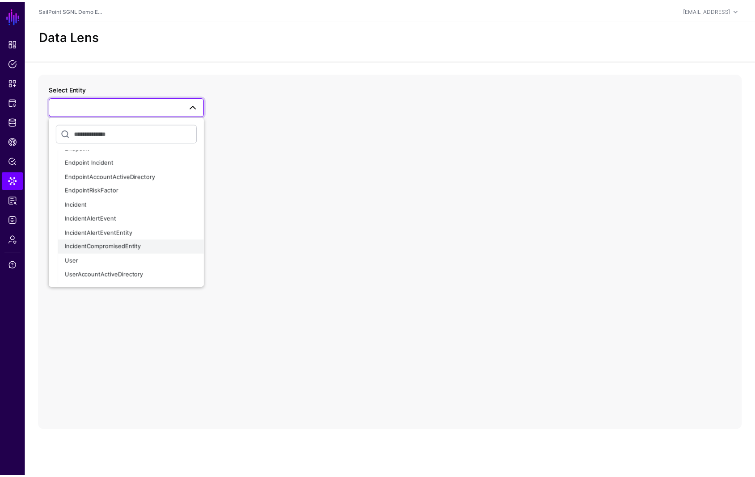
scroll to position [157, 0]
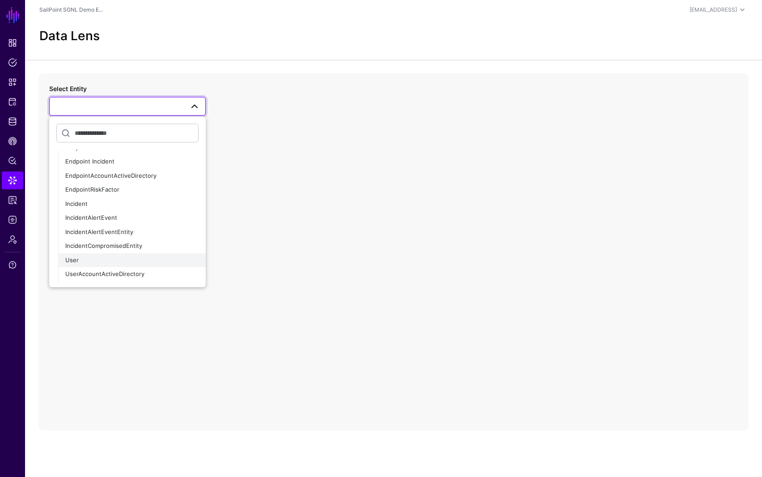
click at [100, 258] on div "User" at bounding box center [131, 260] width 133 height 9
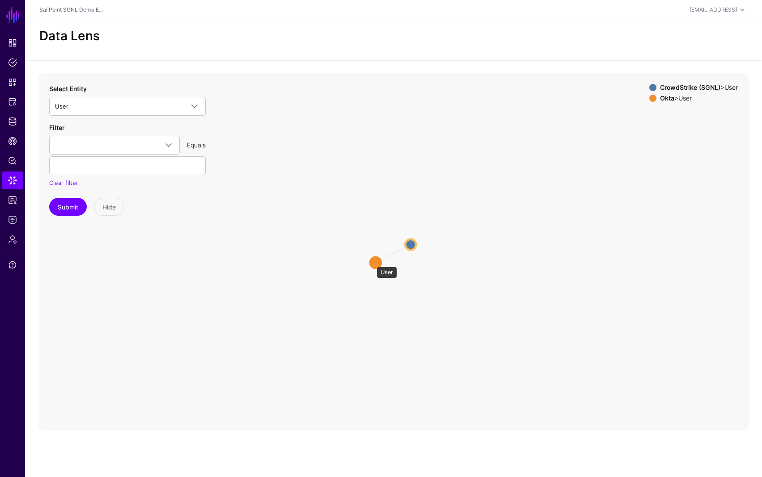
click at [372, 262] on circle at bounding box center [375, 263] width 14 height 14
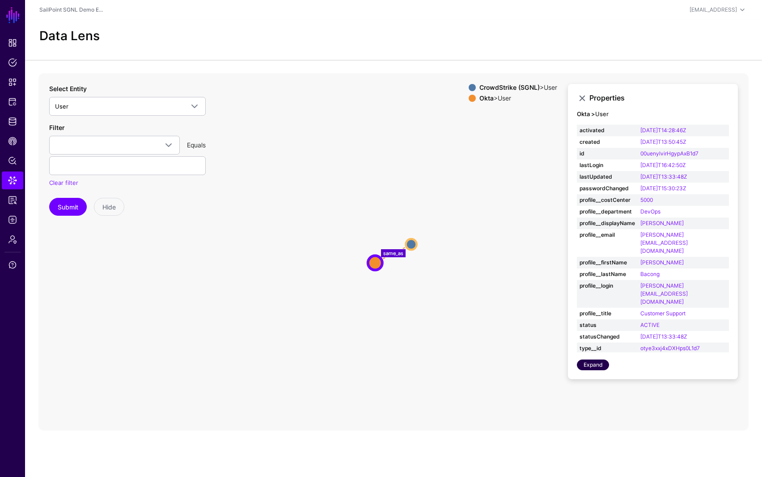
click at [585, 360] on link "Expand" at bounding box center [593, 365] width 32 height 11
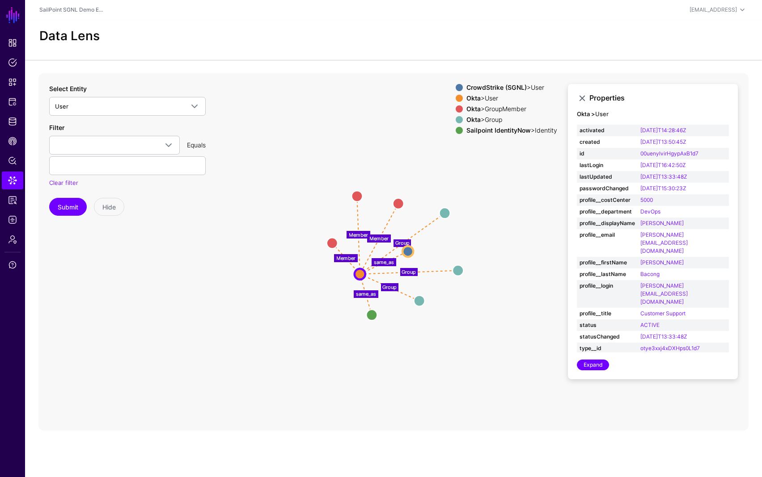
click at [284, 160] on icon "Group Group Group Member same_as Member Member same_as Group Group GroupMember …" at bounding box center [393, 252] width 710 height 358
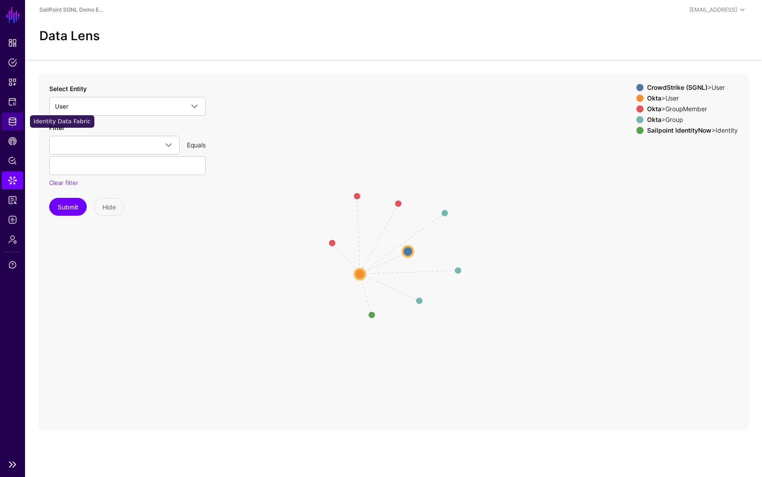
click at [12, 122] on span "Identity Data Fabric" at bounding box center [12, 121] width 9 height 9
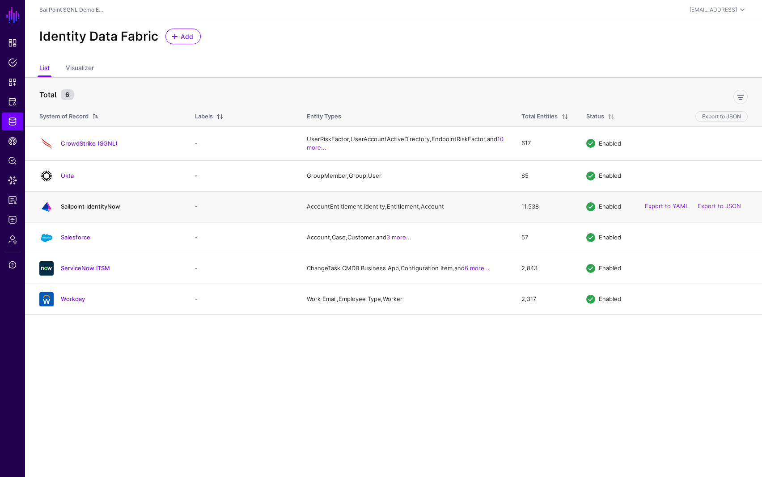
click at [78, 210] on link "Sailpoint IdentityNow" at bounding box center [90, 206] width 59 height 7
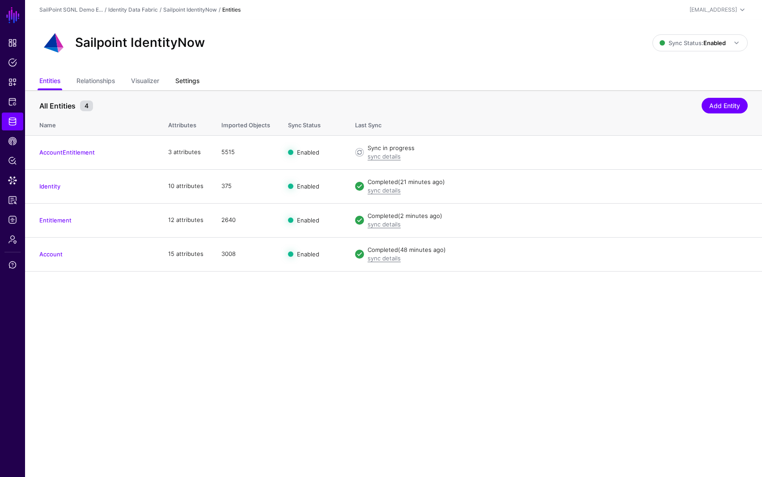
click at [192, 79] on link "Settings" at bounding box center [187, 81] width 24 height 17
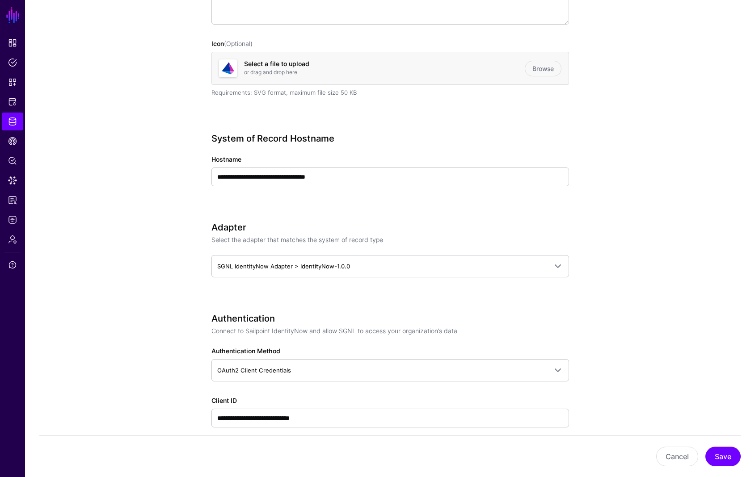
scroll to position [263, 0]
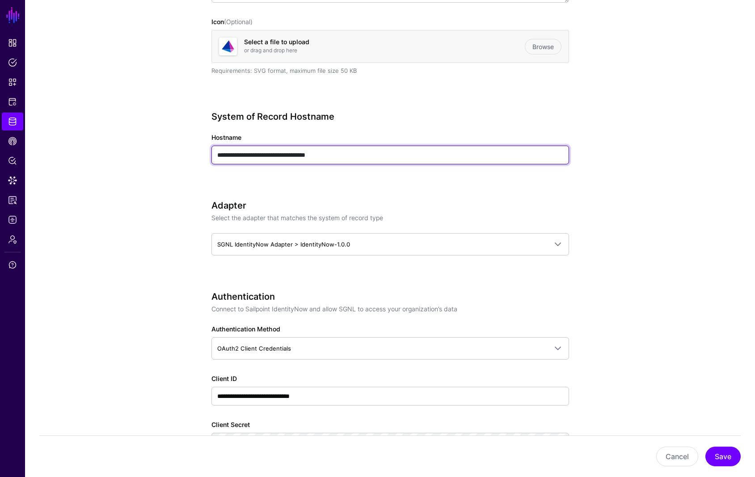
drag, startPoint x: 241, startPoint y: 153, endPoint x: 265, endPoint y: 155, distance: 24.2
click at [265, 155] on input "**********" at bounding box center [390, 155] width 358 height 19
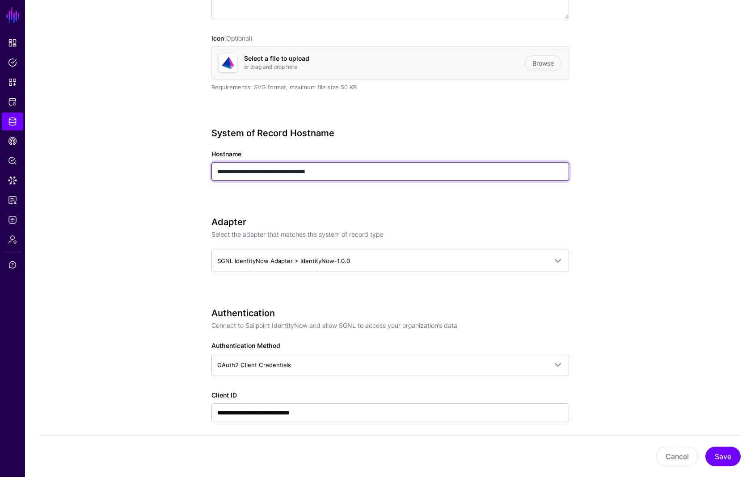
scroll to position [0, 0]
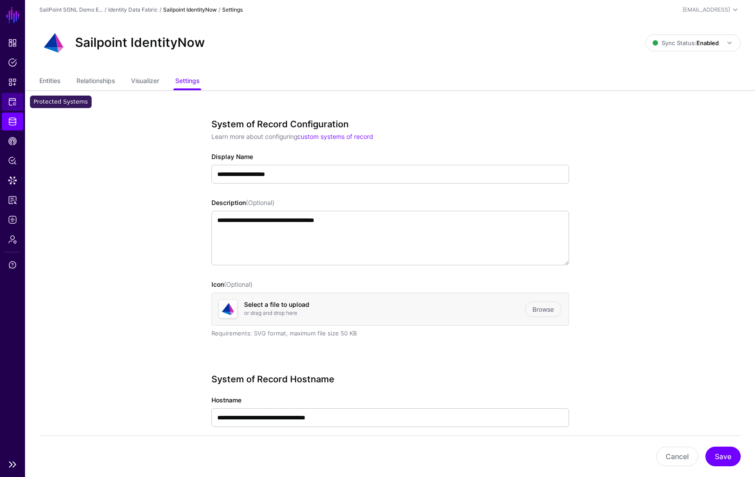
click at [12, 100] on span "Protected Systems" at bounding box center [12, 101] width 9 height 9
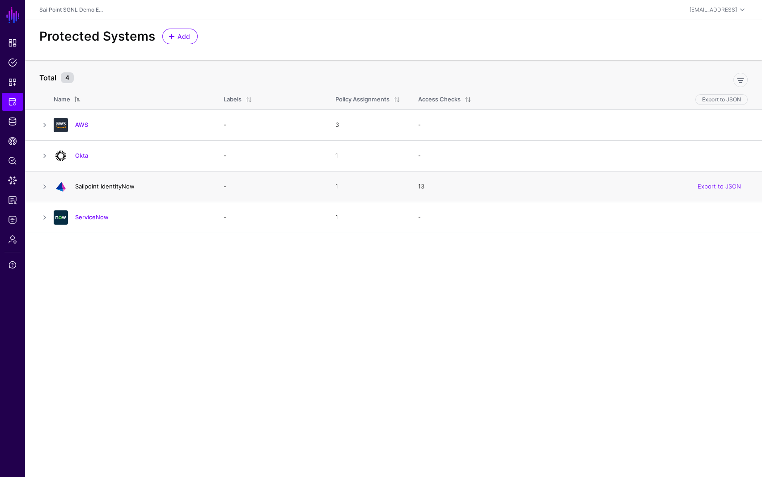
click at [91, 185] on link "Sailpoint IdentityNow" at bounding box center [104, 186] width 59 height 7
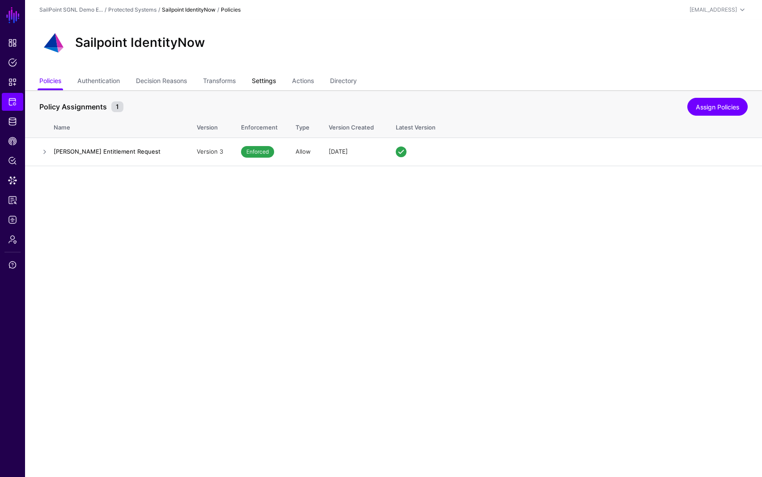
click at [262, 79] on link "Settings" at bounding box center [264, 81] width 24 height 17
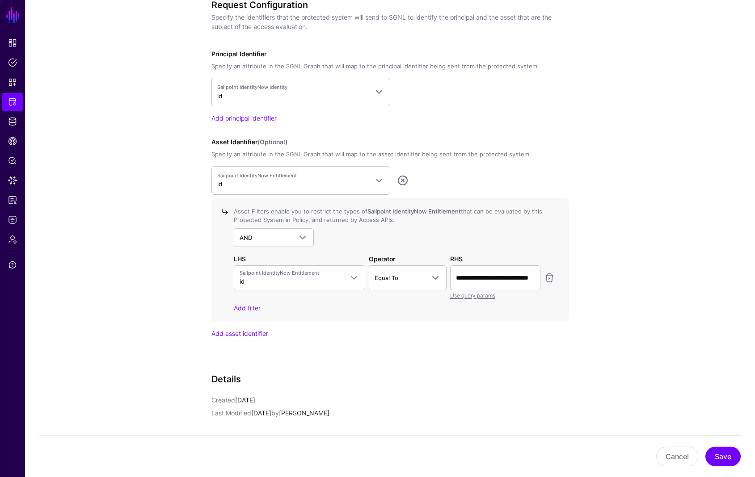
scroll to position [671, 0]
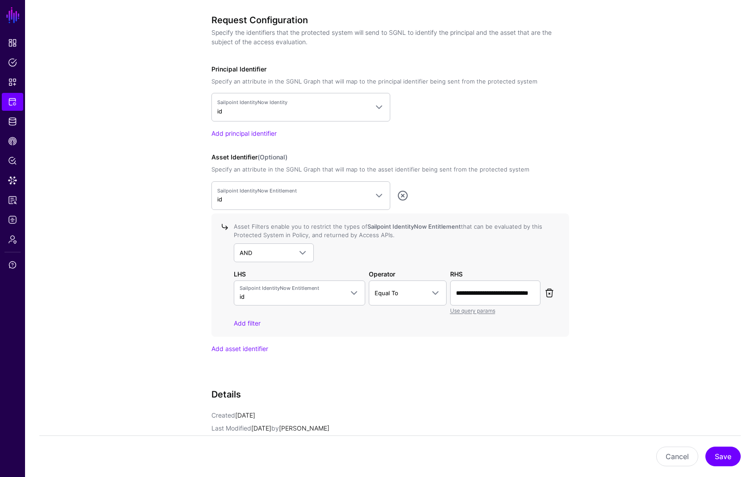
click at [550, 294] on link at bounding box center [549, 293] width 11 height 11
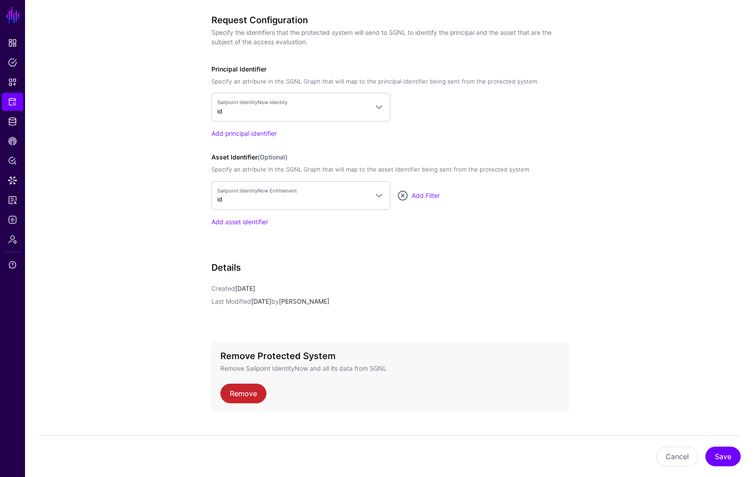
click at [388, 277] on div "Details Created 4 weeks ago Last Modified 4 days ago by Joe Welsh" at bounding box center [390, 296] width 358 height 69
click at [721, 456] on button "Save" at bounding box center [722, 457] width 35 height 20
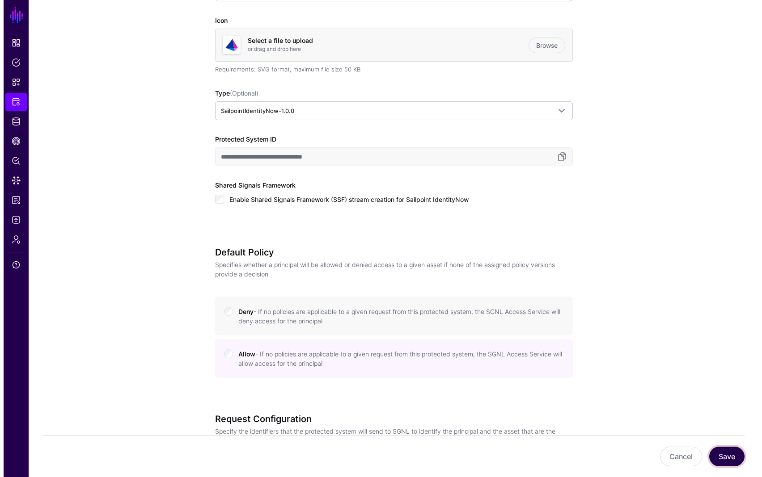
scroll to position [0, 0]
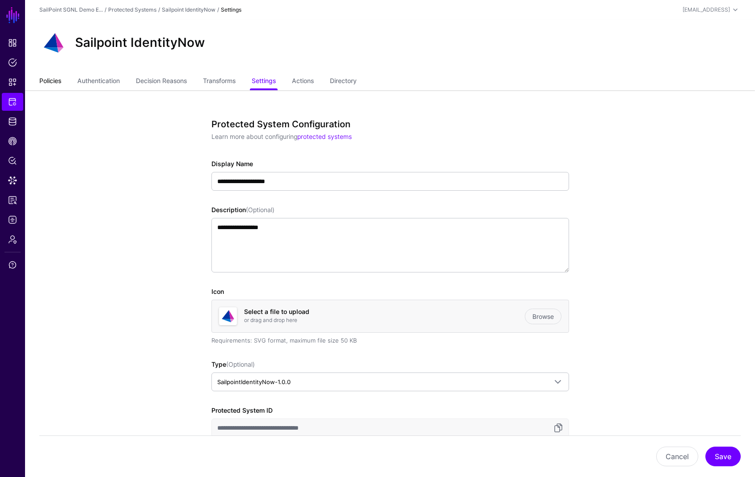
click at [46, 81] on link "Policies" at bounding box center [50, 81] width 22 height 17
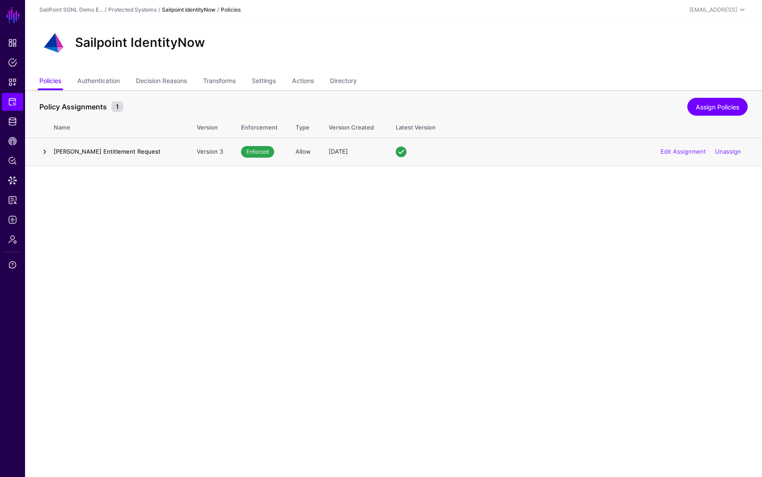
click at [44, 154] on link at bounding box center [44, 152] width 11 height 11
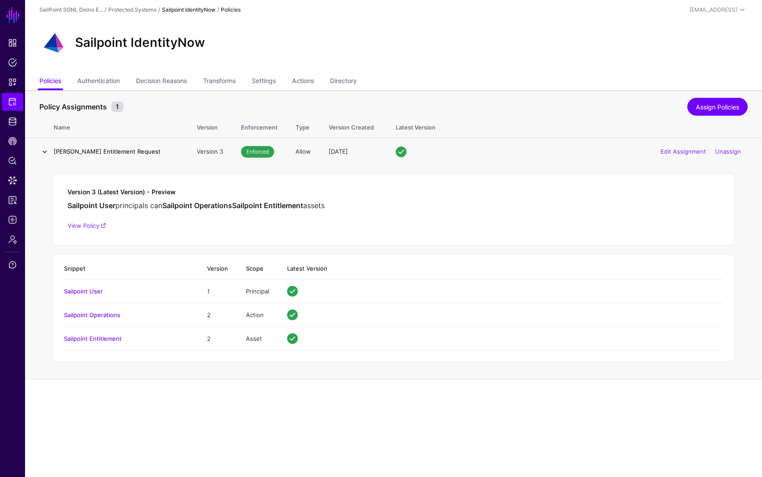
click at [44, 152] on link at bounding box center [44, 152] width 11 height 11
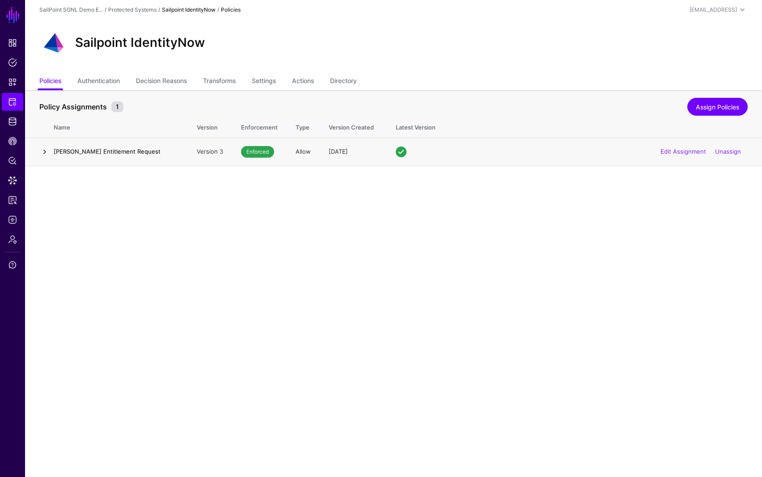
click at [46, 150] on link at bounding box center [44, 152] width 11 height 11
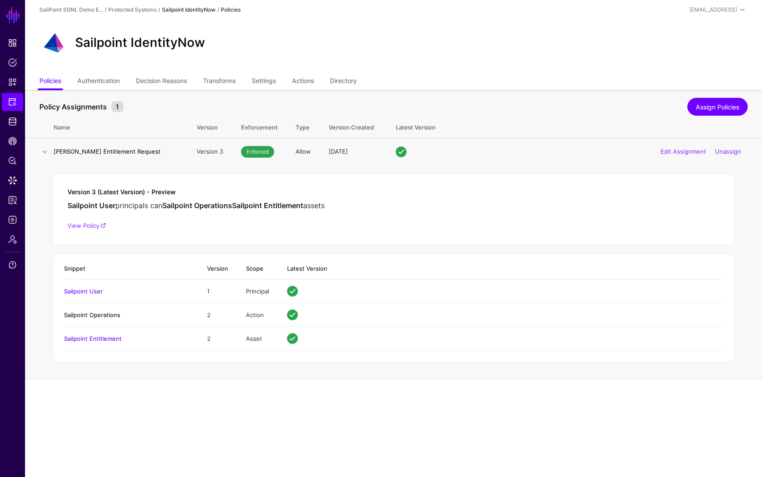
click at [97, 316] on link "Sailpoint Operations" at bounding box center [92, 315] width 56 height 7
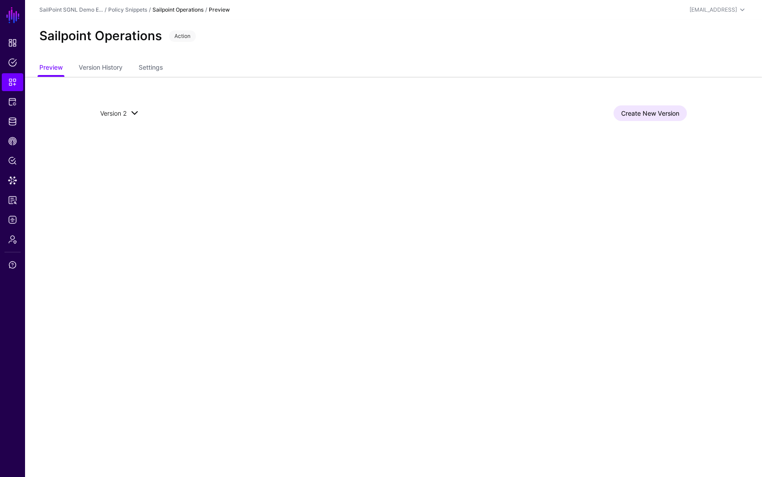
click at [132, 114] on span at bounding box center [134, 113] width 11 height 11
click at [300, 97] on div "Version 2 Version 2 Version 1 Create New Version" at bounding box center [394, 113] width 644 height 73
click at [108, 70] on link "Version History" at bounding box center [101, 68] width 44 height 17
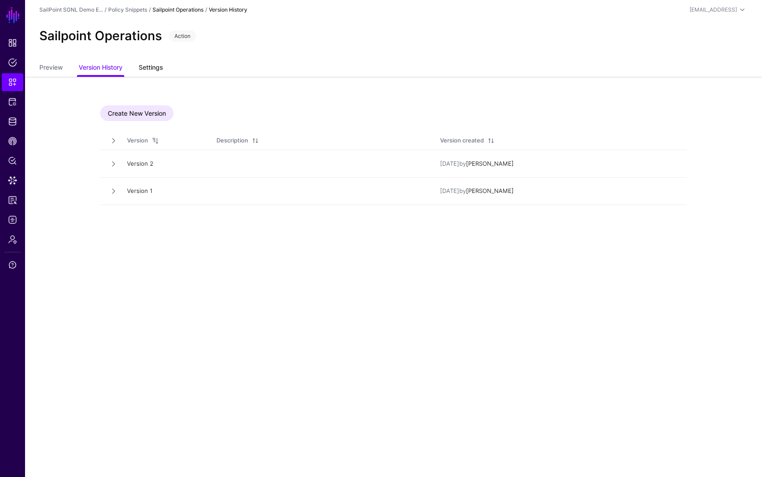
click at [151, 70] on link "Settings" at bounding box center [151, 68] width 24 height 17
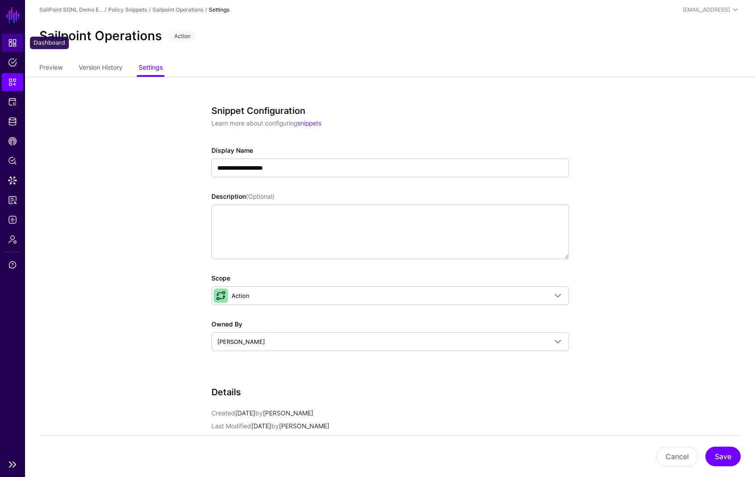
click at [10, 44] on span "Dashboard" at bounding box center [12, 42] width 9 height 9
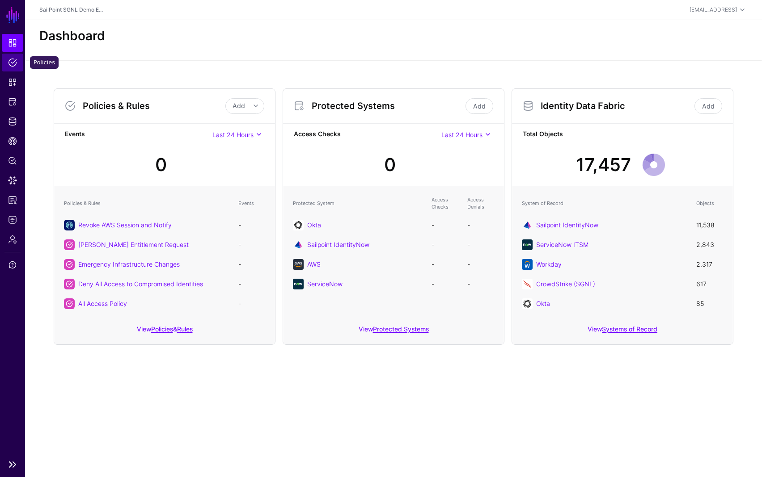
click at [14, 60] on span "Policies" at bounding box center [12, 62] width 9 height 9
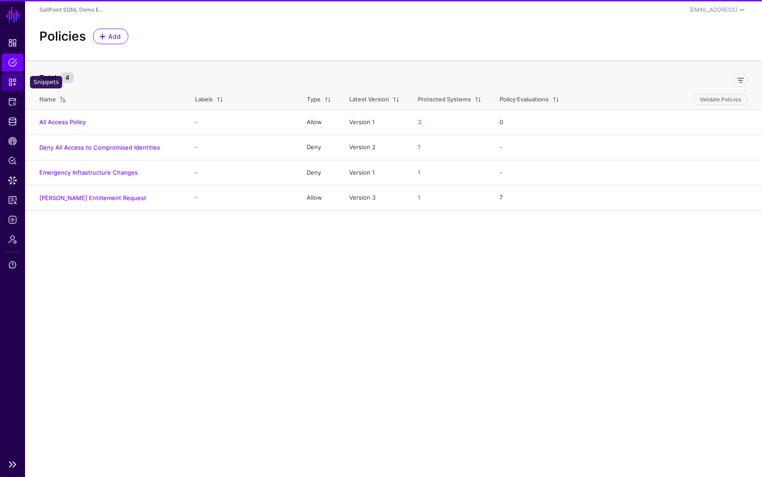
click at [15, 78] on span "Snippets" at bounding box center [12, 82] width 9 height 9
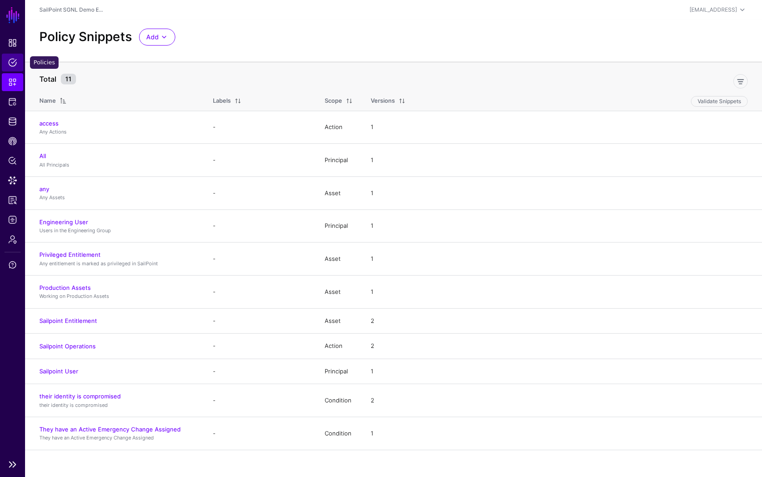
click at [13, 61] on span "Policies" at bounding box center [12, 62] width 9 height 9
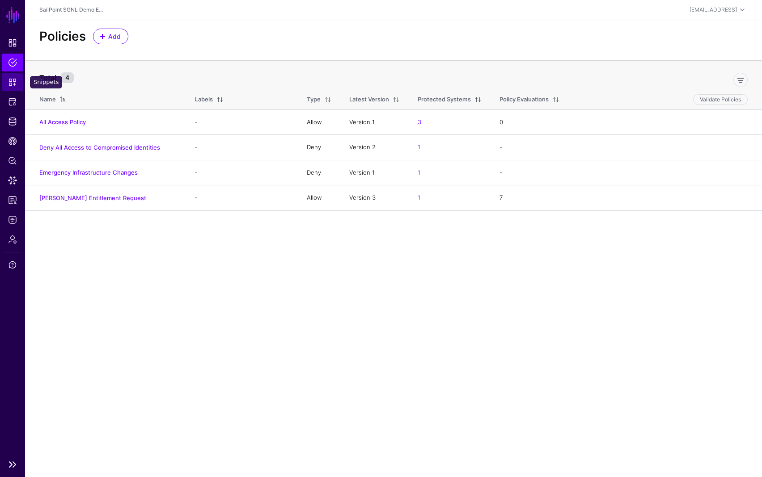
click at [9, 80] on span "Snippets" at bounding box center [12, 82] width 9 height 9
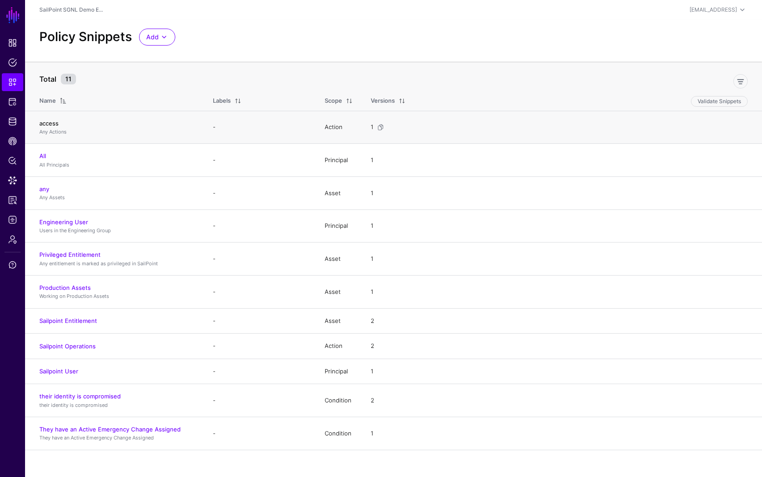
click at [45, 125] on link "access" at bounding box center [48, 123] width 19 height 7
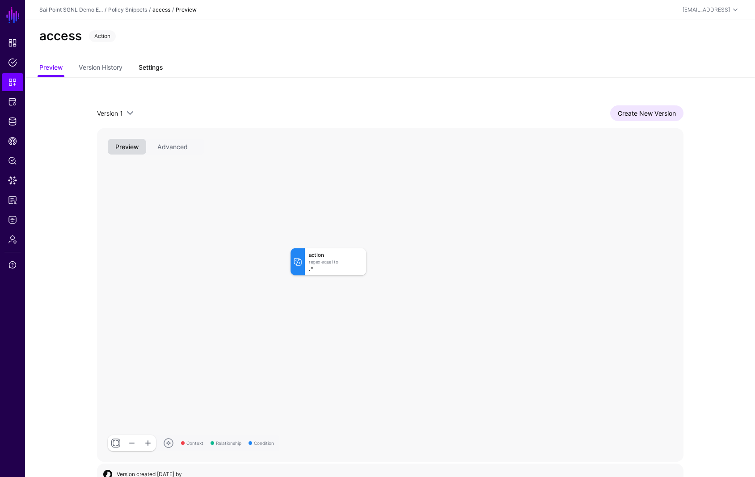
click at [155, 69] on link "Settings" at bounding box center [151, 68] width 24 height 17
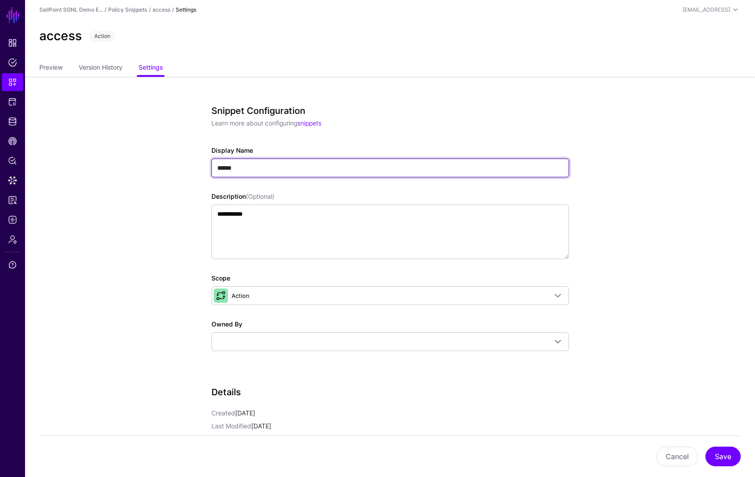
click at [246, 166] on input "******" at bounding box center [390, 168] width 358 height 19
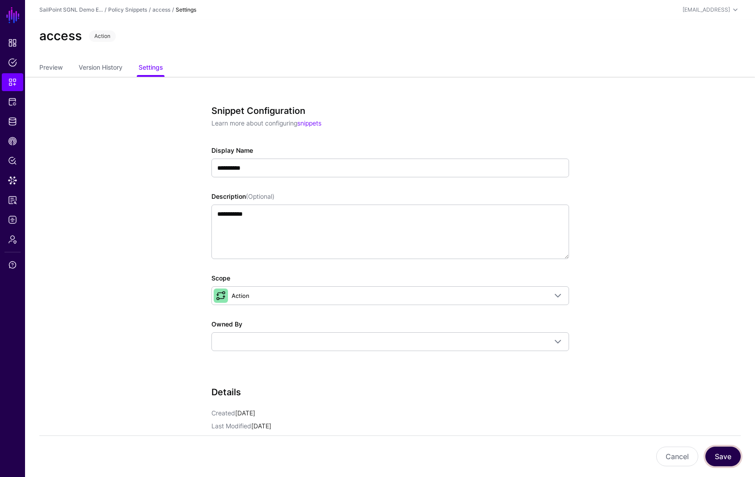
click at [717, 456] on button "Save" at bounding box center [722, 457] width 35 height 20
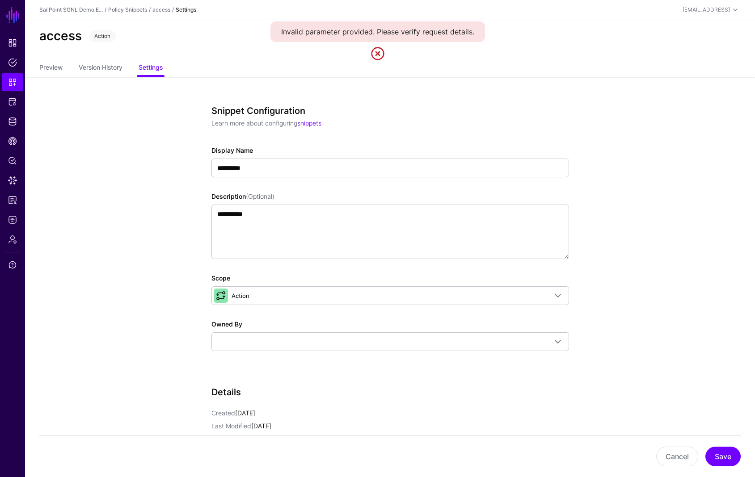
click at [439, 130] on div "Snippet Configuration Learn more about configuring snippets" at bounding box center [390, 121] width 358 height 30
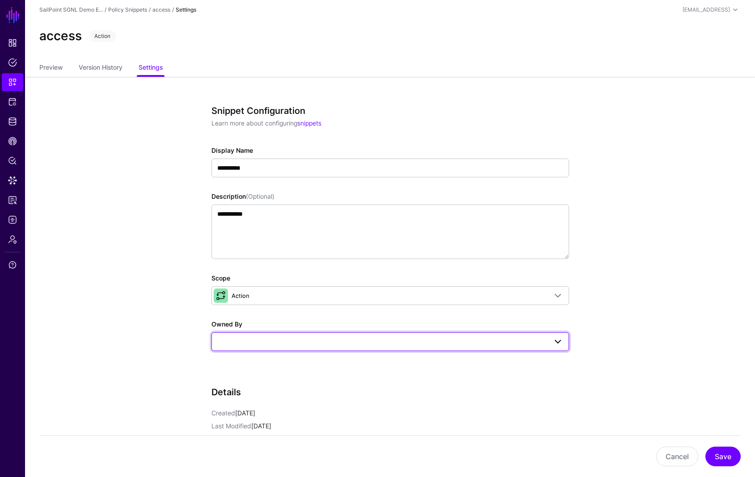
click at [261, 338] on span at bounding box center [390, 342] width 346 height 11
click at [169, 359] on app-snippets-details-form "**********" at bounding box center [390, 366] width 730 height 578
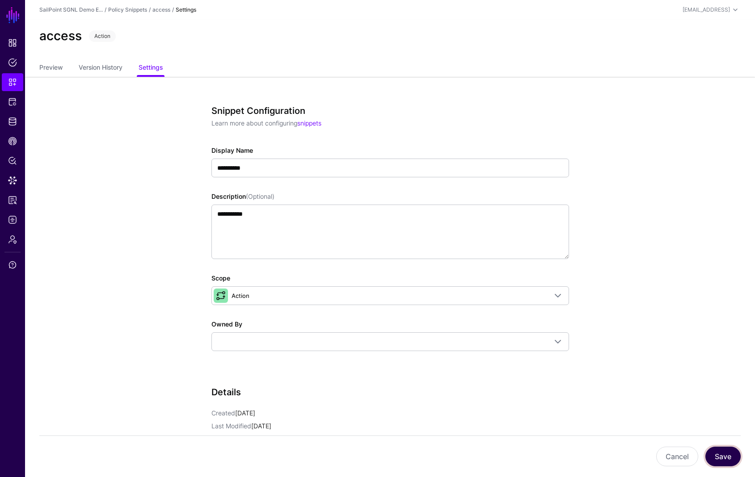
click at [717, 456] on button "Save" at bounding box center [722, 457] width 35 height 20
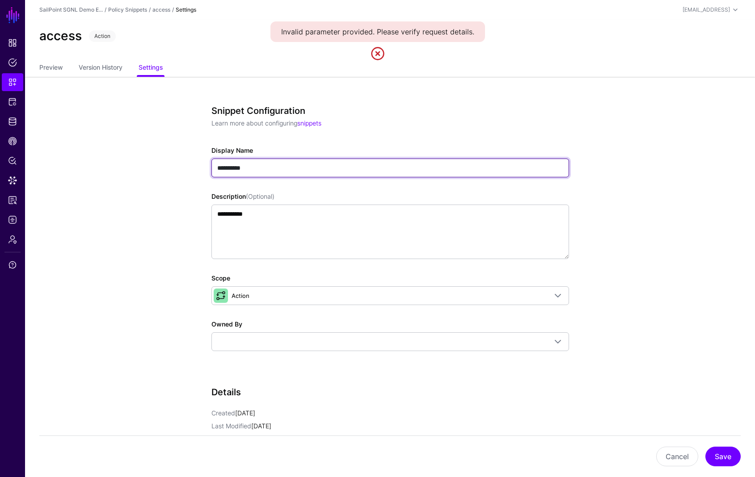
click at [252, 168] on input "**********" at bounding box center [390, 168] width 358 height 19
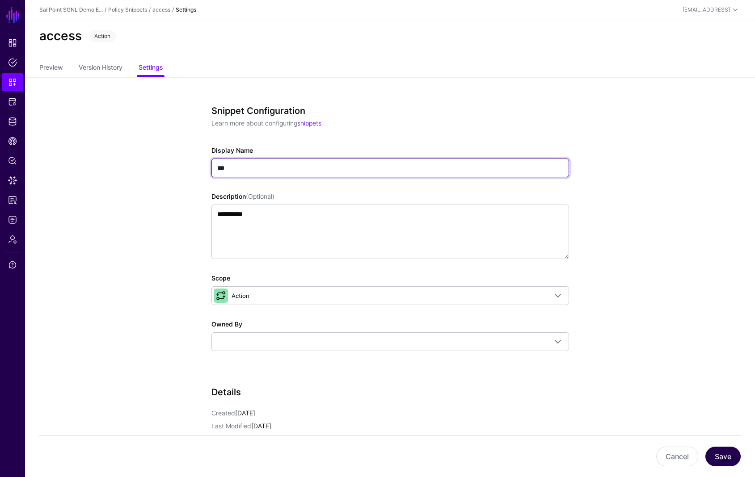
type input "***"
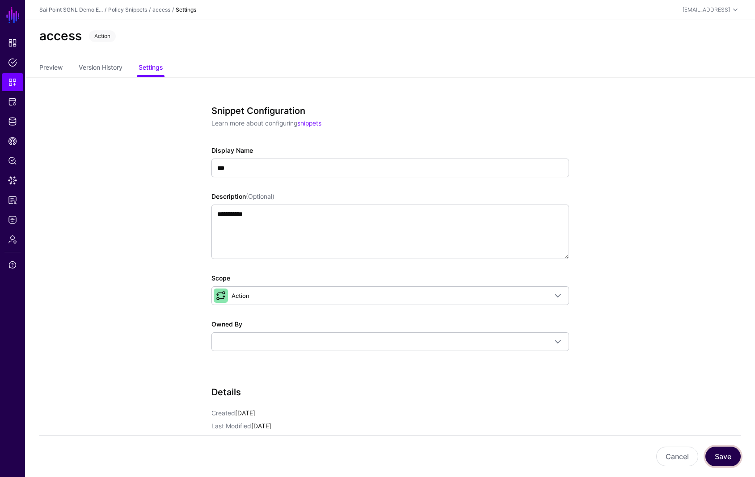
click at [711, 455] on button "Save" at bounding box center [722, 457] width 35 height 20
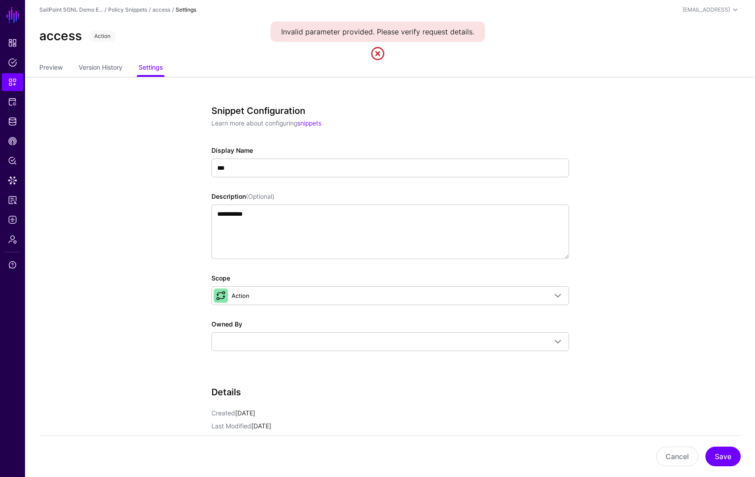
click at [363, 32] on div "Invalid parameter provided. Please verify request details." at bounding box center [377, 31] width 215 height 21
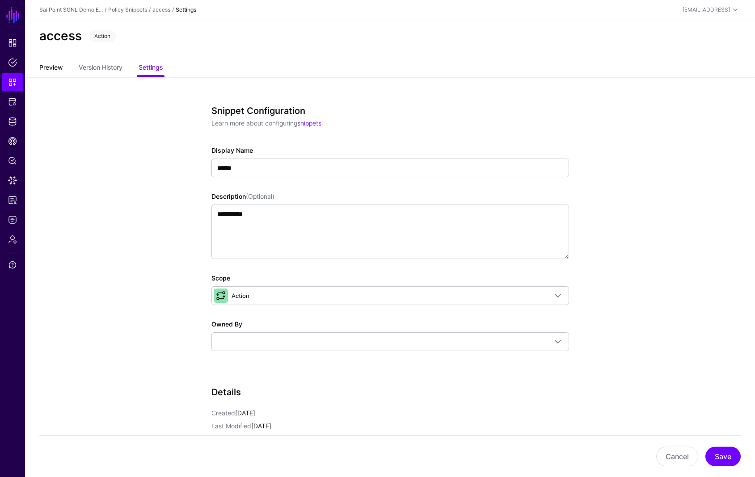
click at [47, 67] on link "Preview" at bounding box center [50, 68] width 23 height 17
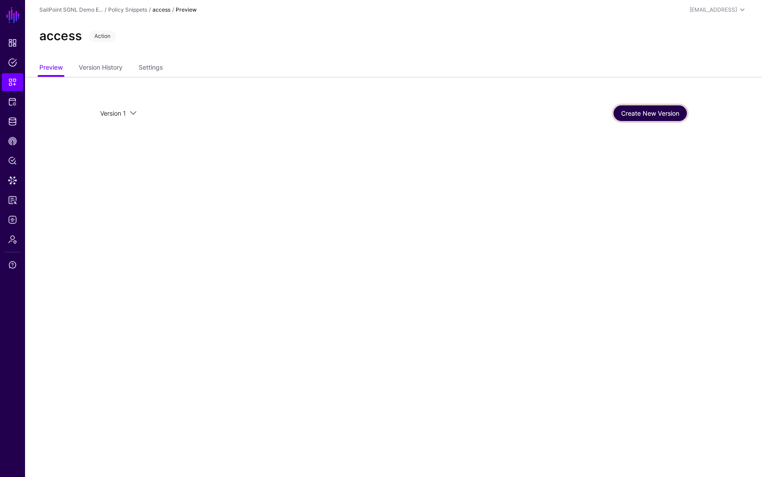
click at [662, 114] on link "Create New Version" at bounding box center [649, 114] width 73 height 16
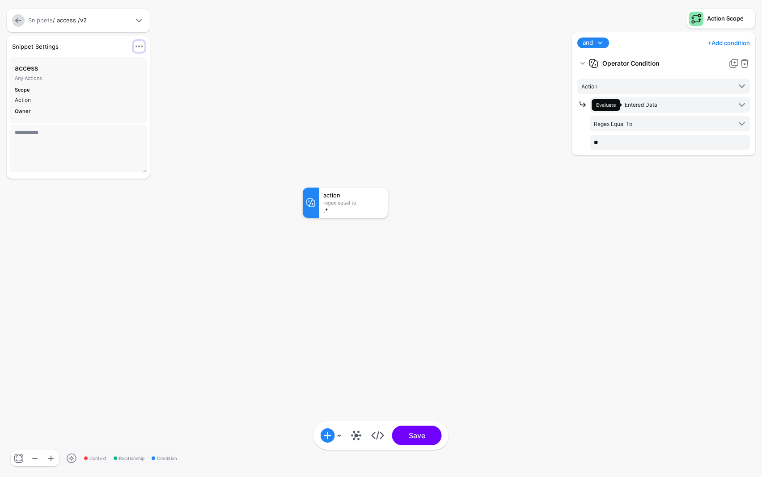
click at [140, 47] on span at bounding box center [139, 46] width 11 height 11
click at [112, 78] on span "Edit Settings" at bounding box center [98, 77] width 36 height 7
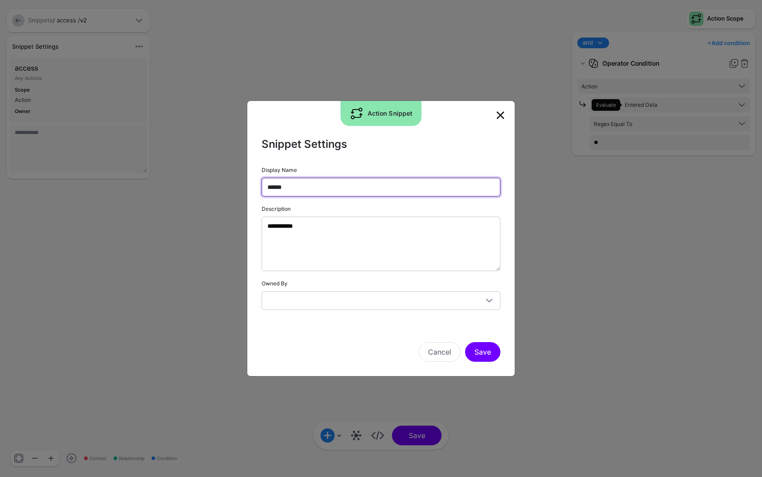
click at [303, 188] on input "******" at bounding box center [381, 187] width 239 height 19
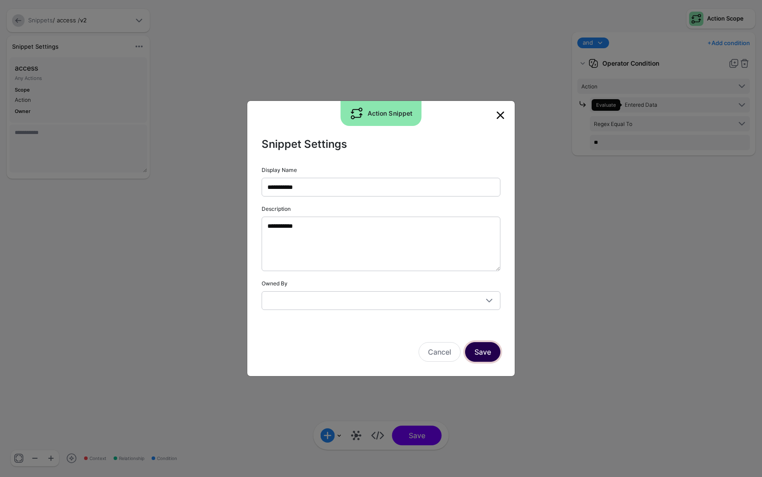
click at [489, 355] on button "Save" at bounding box center [482, 352] width 35 height 20
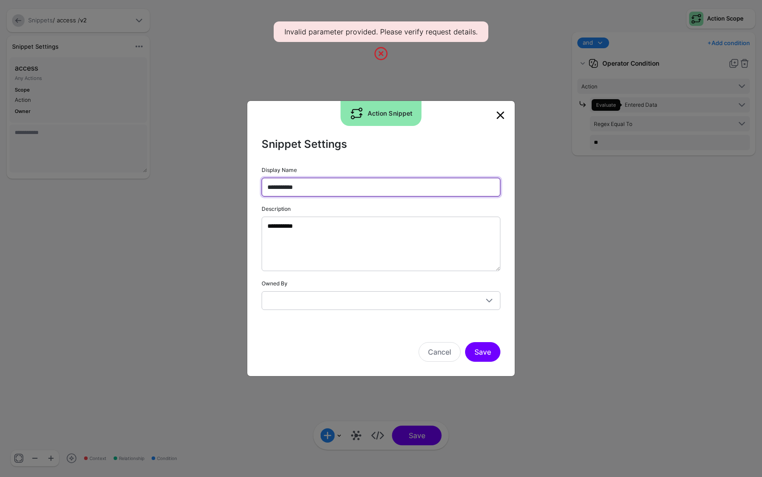
click at [307, 186] on input "**********" at bounding box center [381, 187] width 239 height 19
click at [307, 185] on input "**********" at bounding box center [381, 187] width 239 height 19
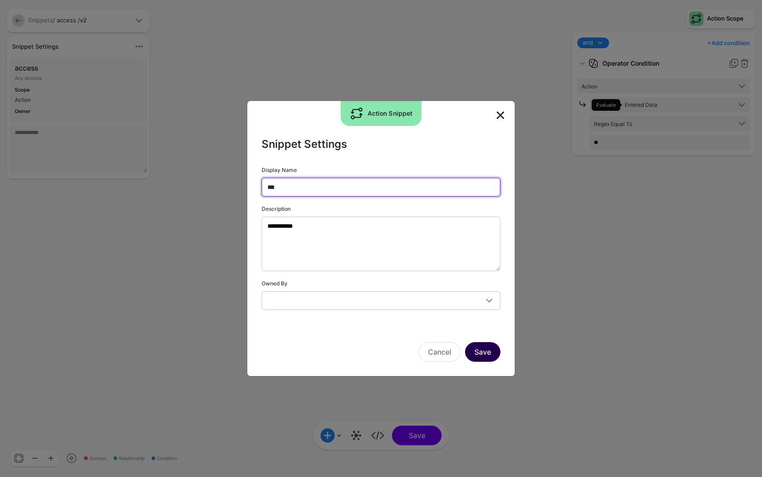
type input "***"
click at [474, 345] on button "Save" at bounding box center [482, 352] width 35 height 20
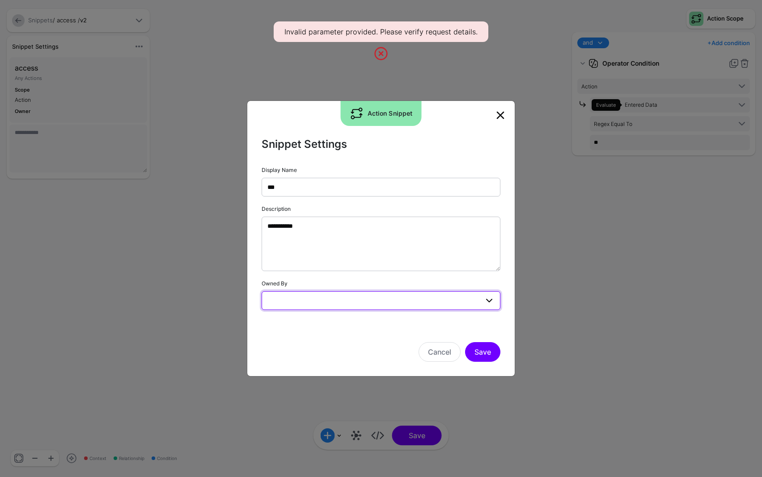
click at [413, 305] on span at bounding box center [380, 301] width 227 height 11
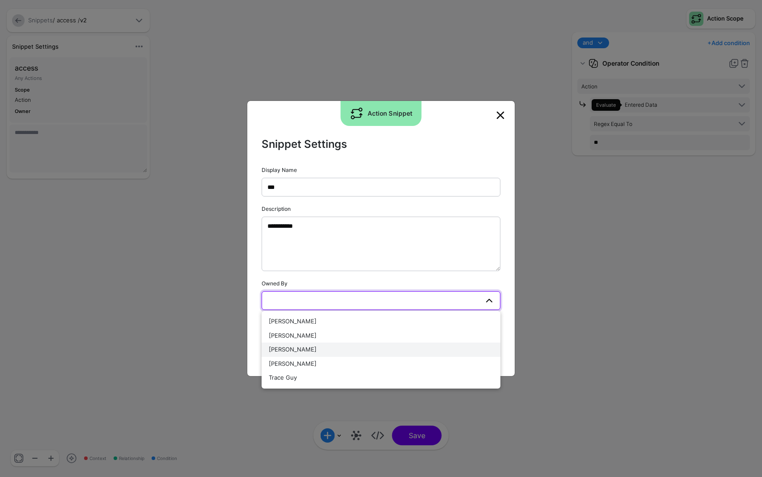
click at [295, 346] on span "[PERSON_NAME]" at bounding box center [293, 349] width 48 height 7
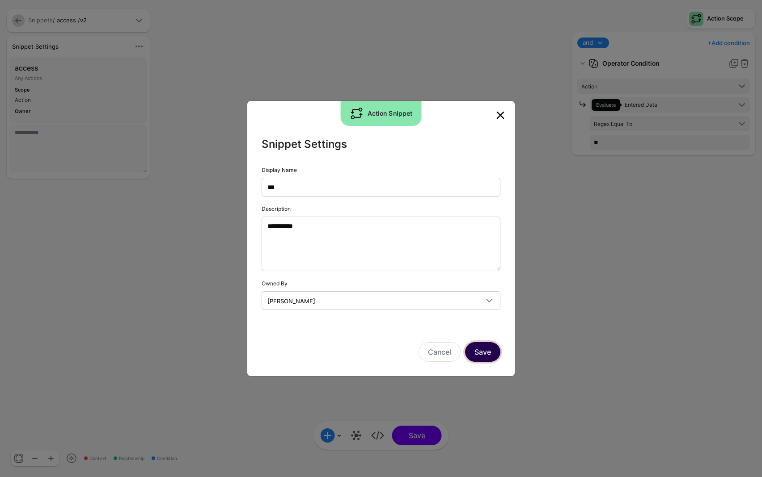
click at [484, 358] on button "Save" at bounding box center [482, 352] width 35 height 20
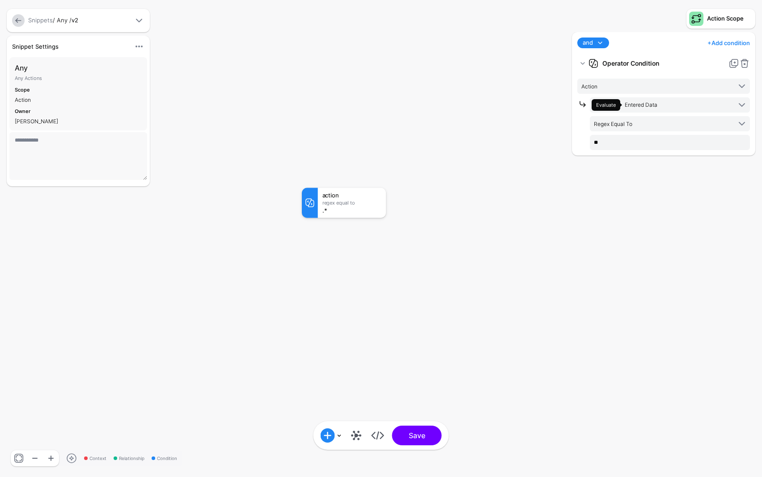
click at [21, 23] on link at bounding box center [18, 20] width 13 height 13
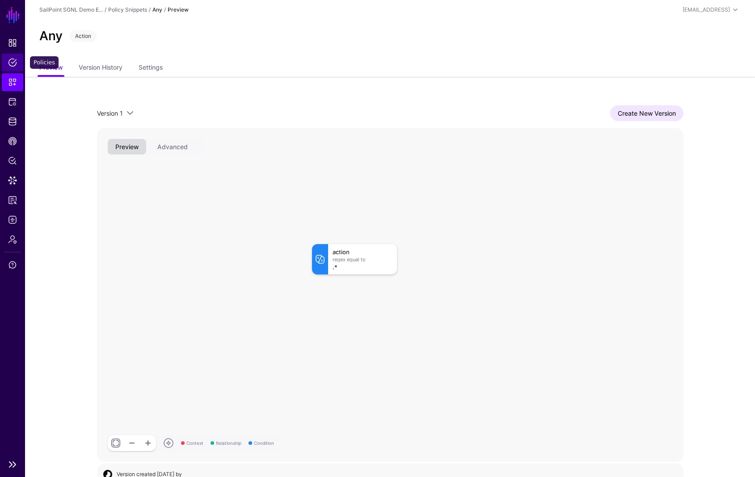
click at [14, 61] on span "Policies" at bounding box center [12, 62] width 9 height 9
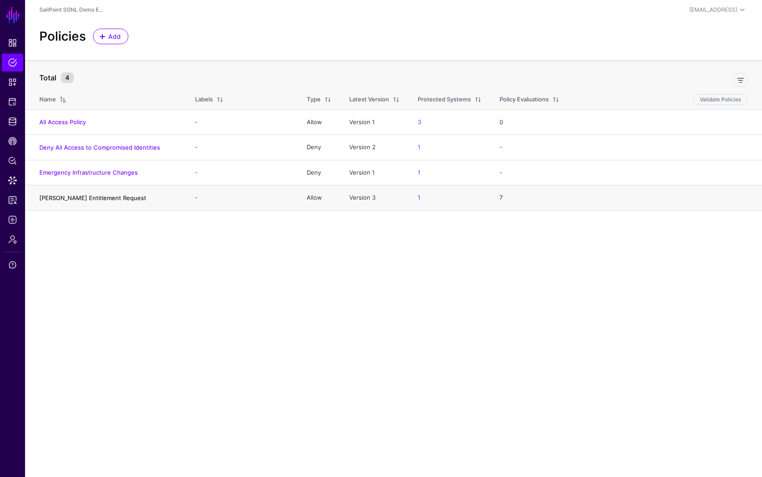
click at [74, 198] on link "[PERSON_NAME] Entitlement Request" at bounding box center [92, 197] width 107 height 7
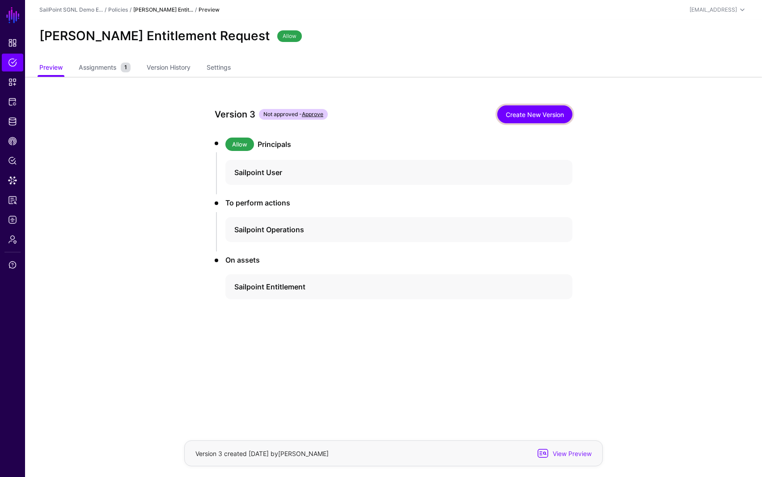
click at [547, 114] on link "Create New Version" at bounding box center [534, 115] width 75 height 18
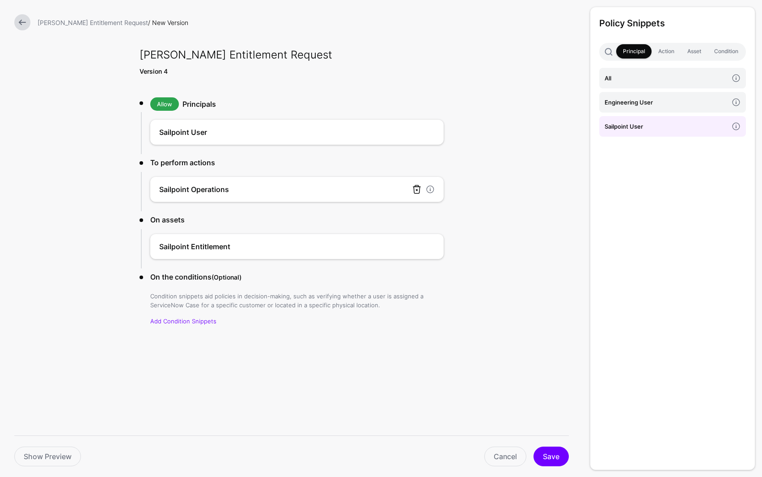
click at [416, 190] on link at bounding box center [416, 189] width 11 height 11
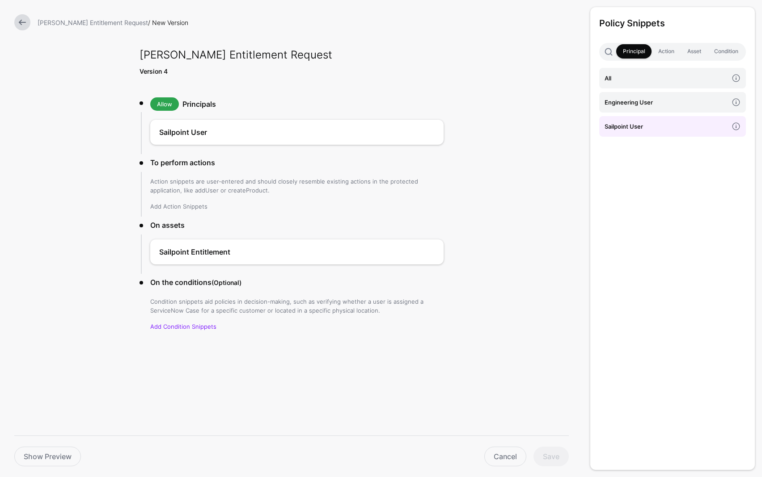
click at [181, 208] on link "Add Action Snippets" at bounding box center [178, 206] width 57 height 7
click at [187, 206] on link "Add Action Snippets" at bounding box center [178, 206] width 57 height 7
click at [641, 79] on h4 "Any" at bounding box center [665, 78] width 123 height 10
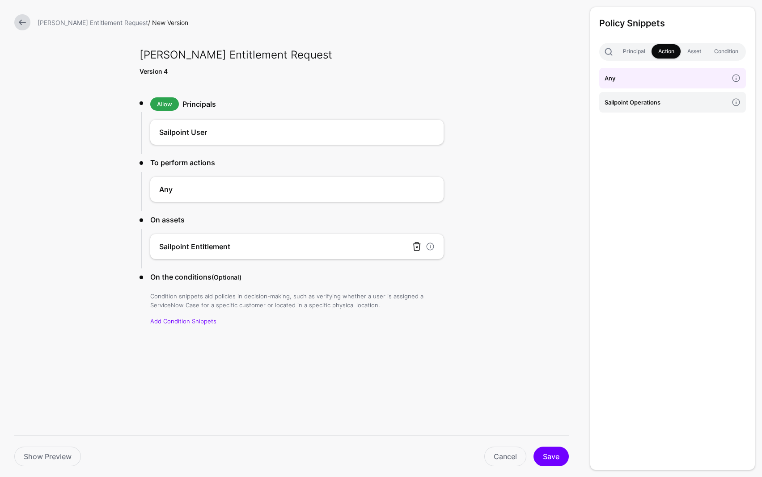
click at [416, 249] on link at bounding box center [416, 246] width 11 height 11
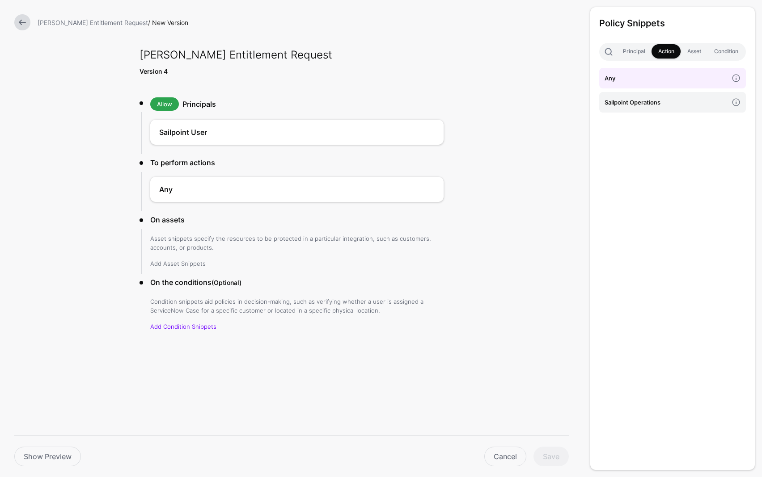
click at [186, 262] on link "Add Asset Snippets" at bounding box center [177, 263] width 55 height 7
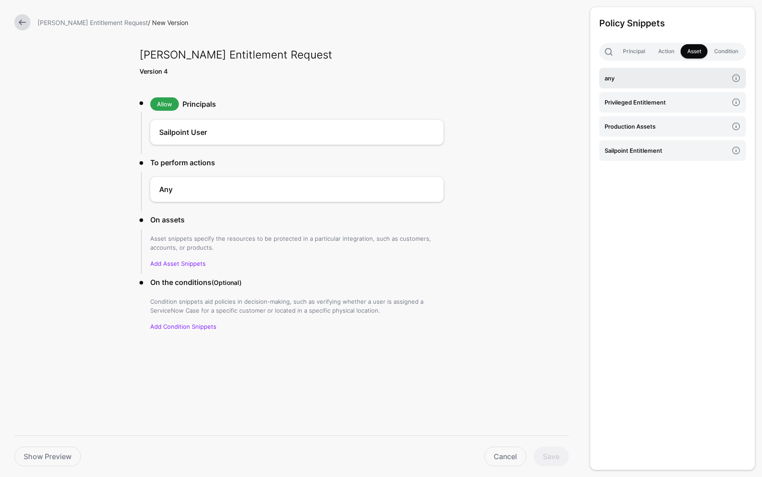
click at [608, 76] on h4 "any" at bounding box center [665, 78] width 123 height 10
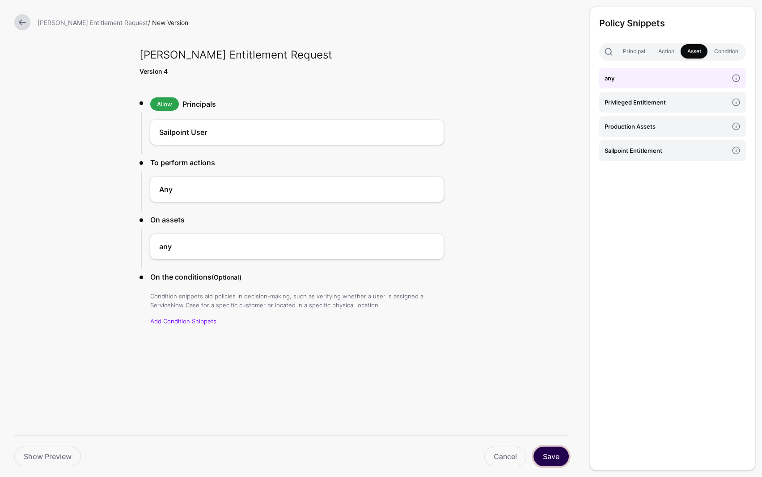
click at [557, 448] on button "Save" at bounding box center [550, 457] width 35 height 20
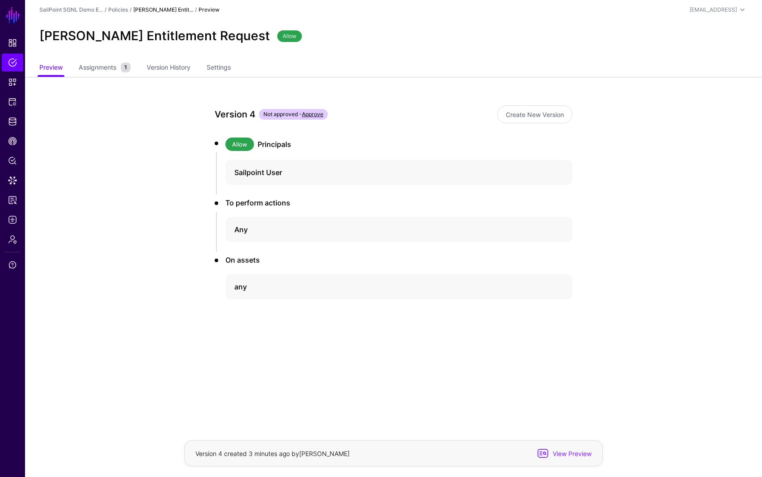
click at [450, 336] on div "Version 4 Not approved - Approve Create New Version Allow Principals Sailpoint …" at bounding box center [393, 234] width 415 height 314
click at [511, 364] on div "Version 4 Not approved - Approve Create New Version Allow Principals Sailpoint …" at bounding box center [393, 234] width 415 height 314
